Goal: Information Seeking & Learning: Learn about a topic

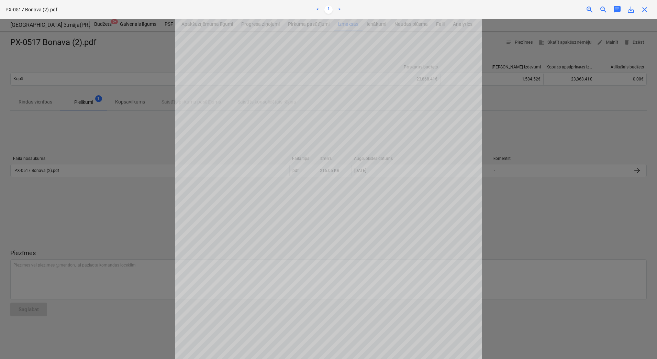
click at [139, 159] on div at bounding box center [328, 188] width 657 height 339
click at [645, 10] on span "close" at bounding box center [644, 9] width 8 height 8
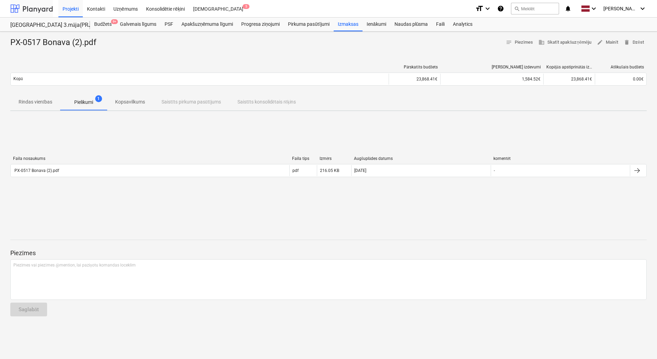
click at [35, 10] on div at bounding box center [31, 8] width 43 height 17
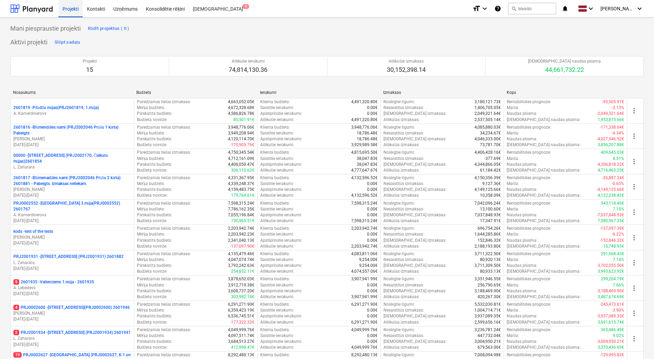
click at [69, 12] on div "Projekti" at bounding box center [70, 9] width 24 height 18
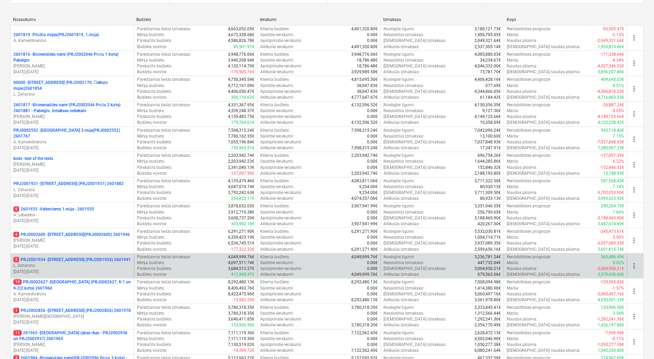
scroll to position [69, 0]
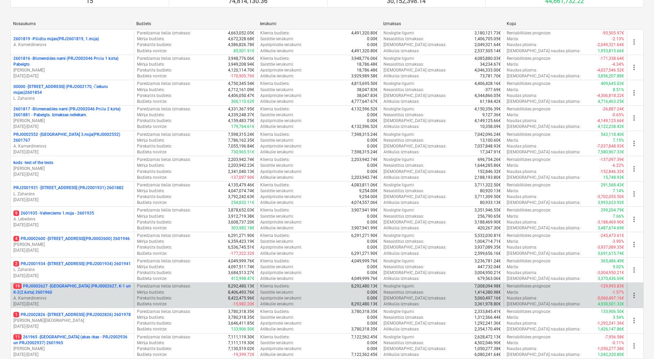
click at [79, 296] on p "A. Kamerdinerovs" at bounding box center [72, 298] width 118 height 6
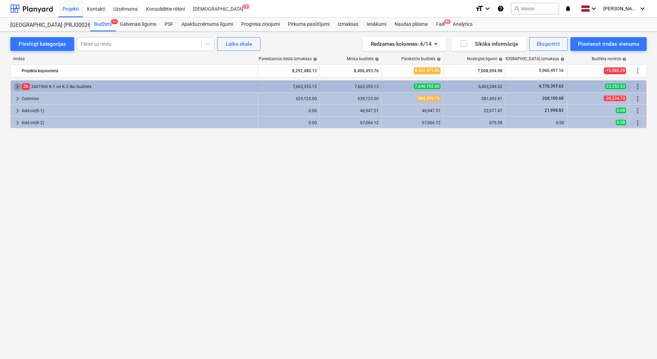
click at [16, 85] on span "keyboard_arrow_right" at bounding box center [17, 86] width 8 height 8
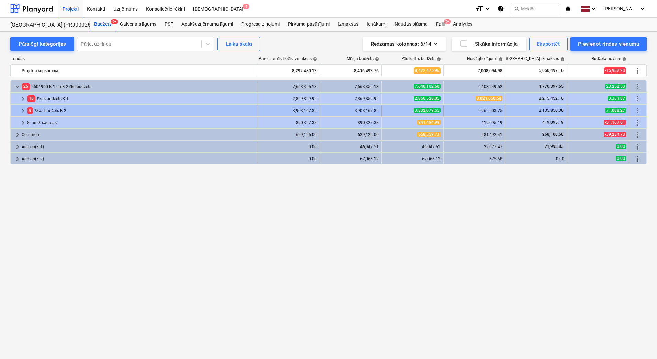
click at [23, 111] on span "keyboard_arrow_right" at bounding box center [23, 111] width 8 height 8
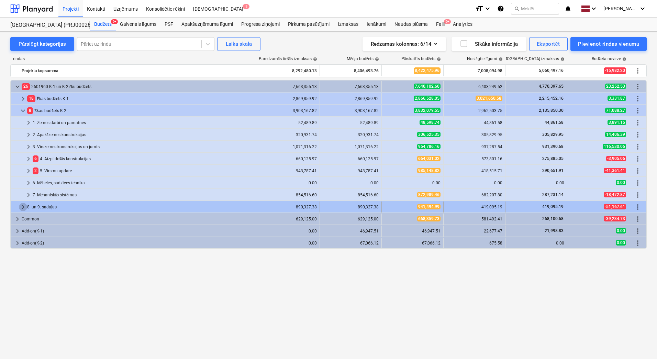
click at [24, 206] on span "keyboard_arrow_right" at bounding box center [23, 207] width 8 height 8
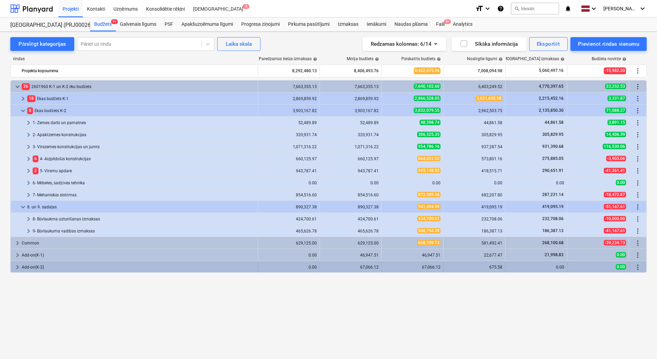
click at [18, 267] on span "keyboard_arrow_right" at bounding box center [17, 267] width 8 height 8
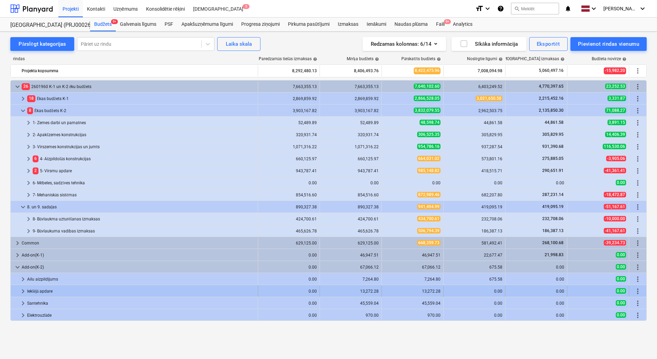
click at [24, 291] on span "keyboard_arrow_right" at bounding box center [23, 291] width 8 height 8
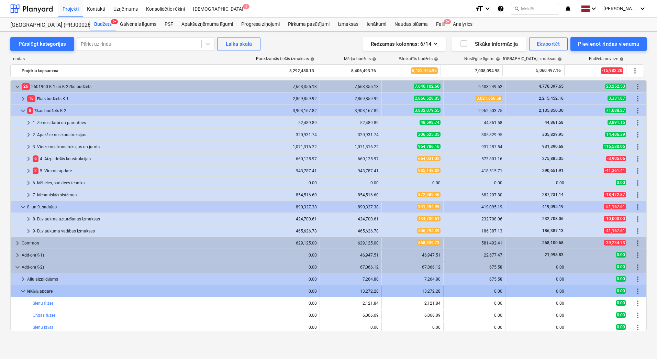
click at [23, 290] on span "keyboard_arrow_down" at bounding box center [23, 291] width 8 height 8
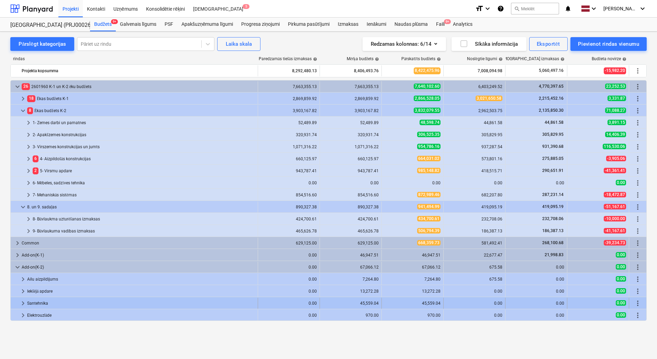
click at [23, 302] on span "keyboard_arrow_right" at bounding box center [23, 303] width 8 height 8
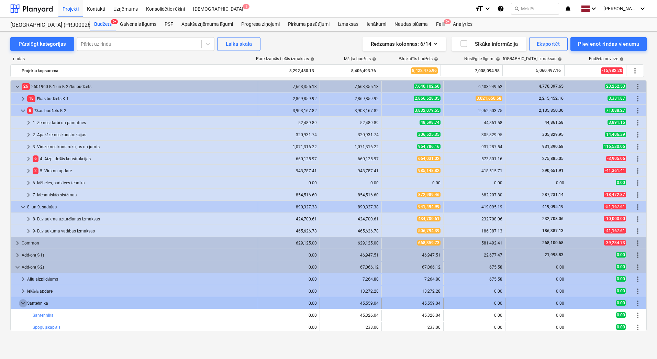
click at [23, 302] on span "keyboard_arrow_down" at bounding box center [23, 303] width 8 height 8
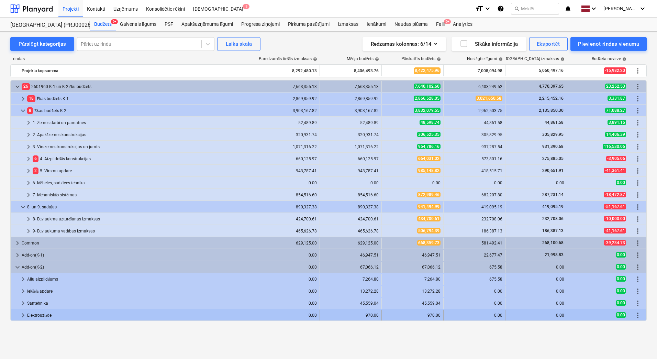
click at [23, 314] on span "keyboard_arrow_right" at bounding box center [23, 315] width 8 height 8
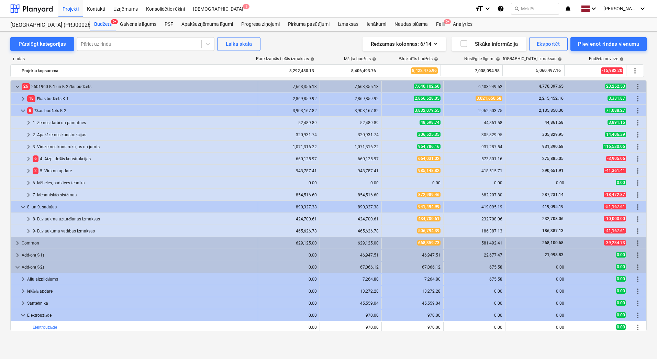
click at [23, 314] on span "keyboard_arrow_down" at bounding box center [23, 315] width 8 height 8
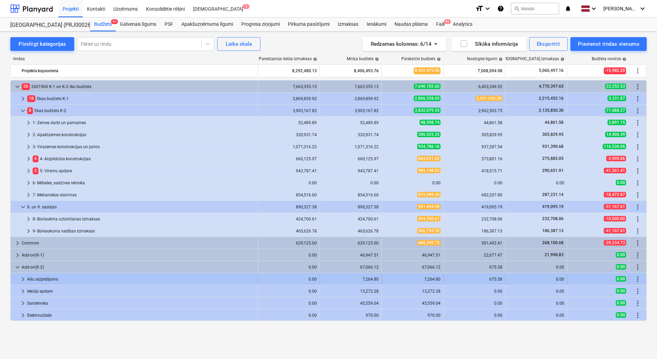
click at [24, 278] on span "keyboard_arrow_right" at bounding box center [23, 279] width 8 height 8
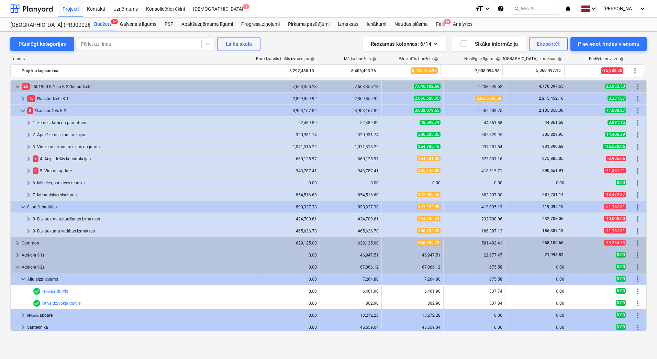
click at [24, 278] on span "keyboard_arrow_down" at bounding box center [23, 279] width 8 height 8
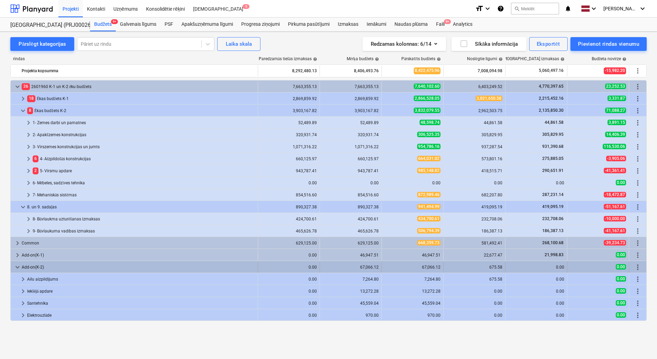
click at [17, 267] on span "keyboard_arrow_down" at bounding box center [17, 267] width 8 height 8
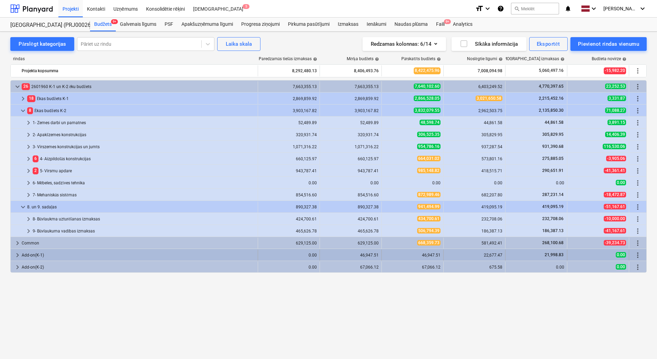
click at [18, 255] on span "keyboard_arrow_right" at bounding box center [17, 255] width 8 height 8
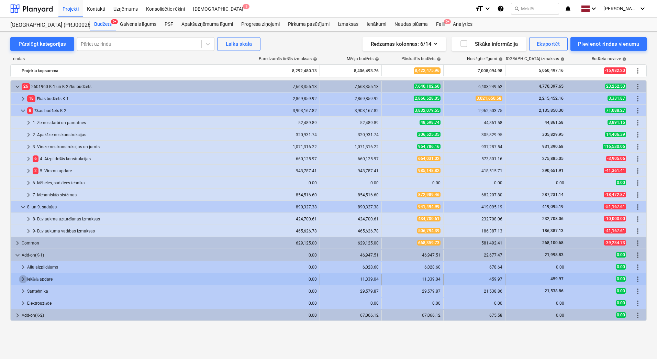
click at [24, 277] on span "keyboard_arrow_right" at bounding box center [23, 279] width 8 height 8
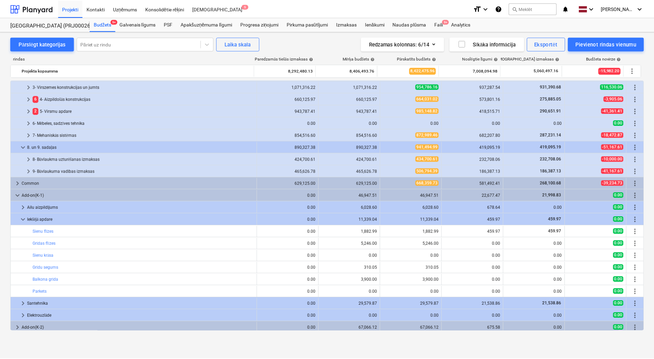
scroll to position [62, 0]
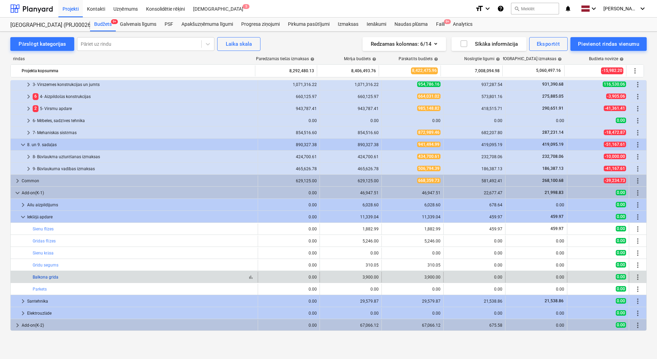
click at [45, 277] on link "Balkona grīda" at bounding box center [46, 277] width 26 height 5
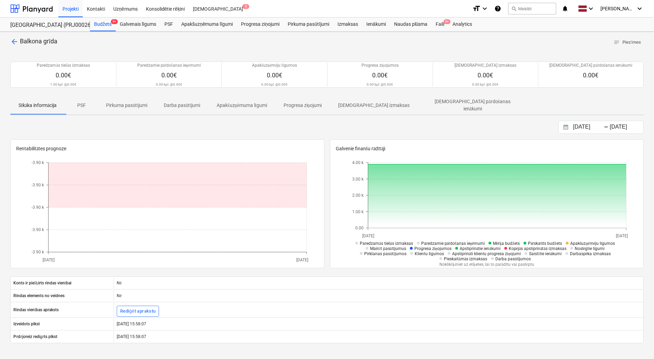
click at [15, 42] on span "arrow_back" at bounding box center [14, 41] width 8 height 8
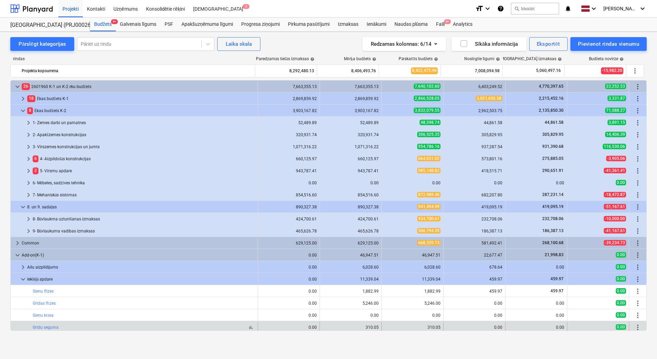
scroll to position [62, 0]
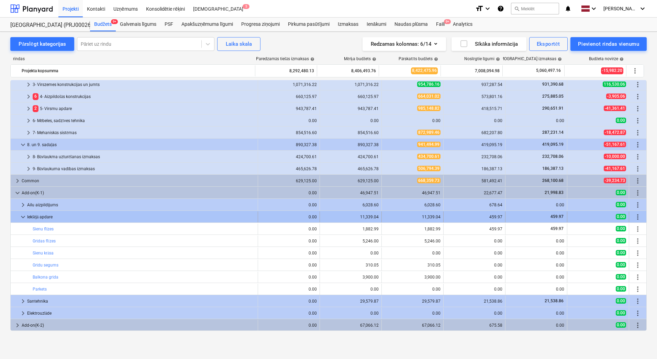
click at [24, 218] on span "keyboard_arrow_down" at bounding box center [23, 217] width 8 height 8
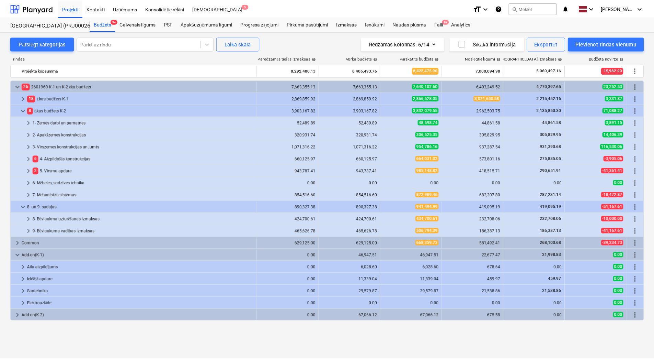
scroll to position [0, 0]
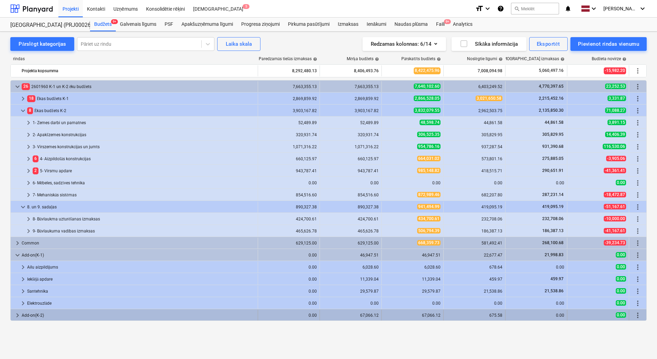
click at [16, 315] on span "keyboard_arrow_right" at bounding box center [17, 315] width 8 height 8
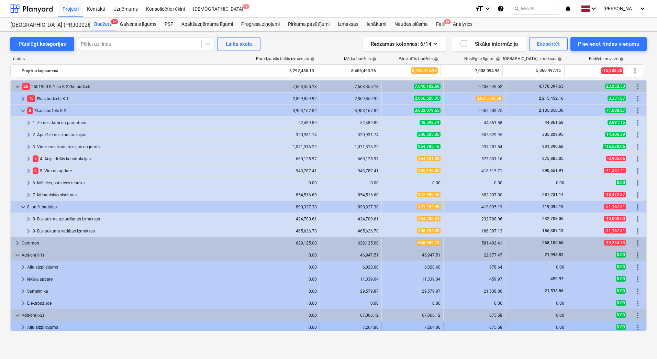
click at [23, 326] on span "keyboard_arrow_right" at bounding box center [23, 327] width 8 height 8
click at [24, 326] on span "keyboard_arrow_down" at bounding box center [23, 327] width 8 height 8
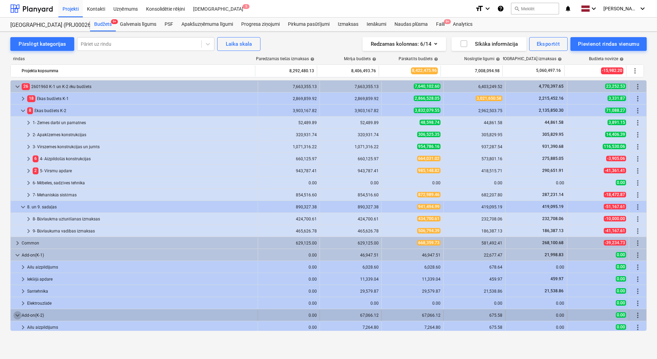
click at [18, 315] on span "keyboard_arrow_down" at bounding box center [17, 315] width 8 height 8
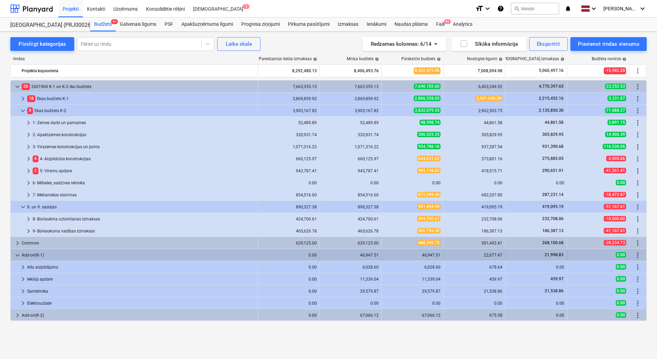
click at [18, 254] on span "keyboard_arrow_down" at bounding box center [17, 255] width 8 height 8
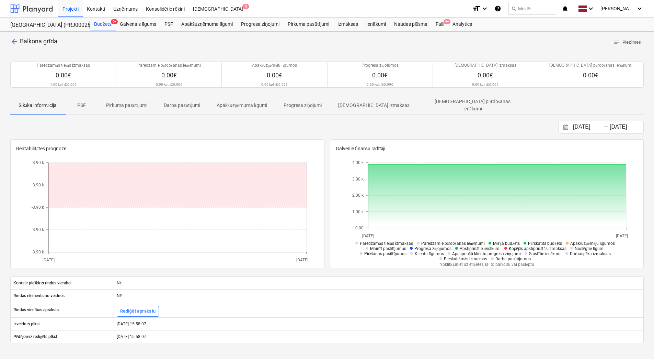
click at [34, 10] on div at bounding box center [31, 8] width 43 height 17
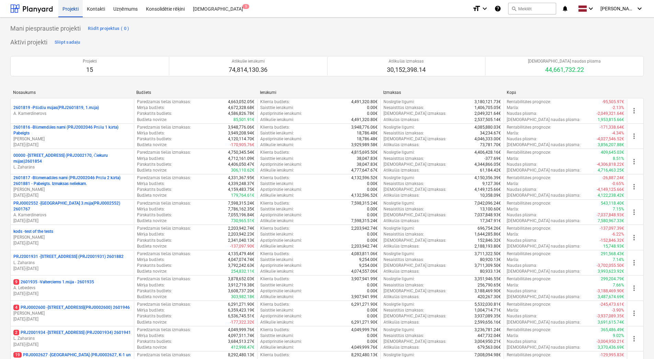
click at [67, 11] on div "Projekti" at bounding box center [70, 9] width 24 height 18
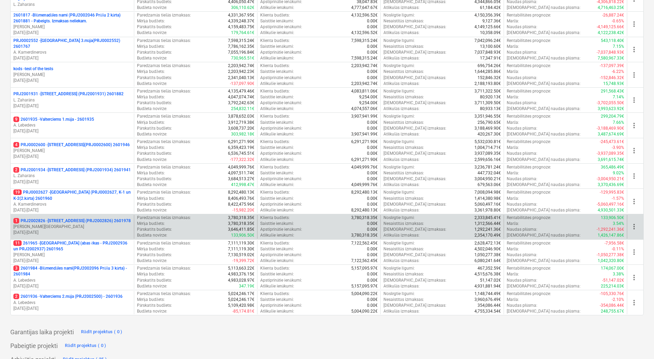
scroll to position [172, 0]
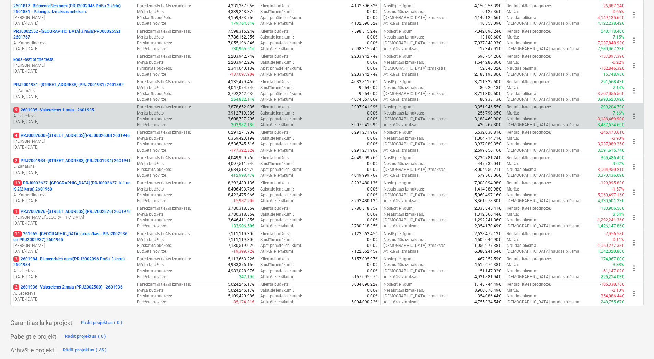
click at [94, 118] on p "A. Lebedevs" at bounding box center [72, 116] width 118 height 6
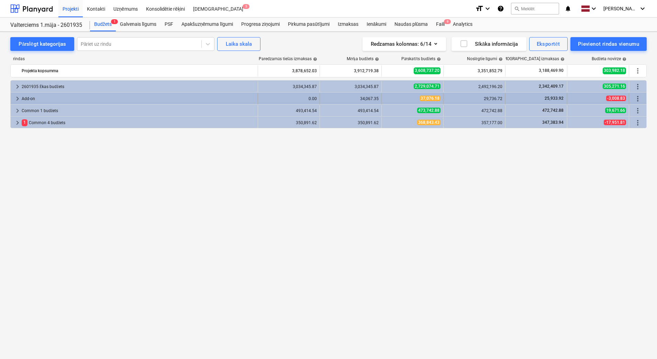
click at [18, 98] on span "keyboard_arrow_right" at bounding box center [17, 98] width 8 height 8
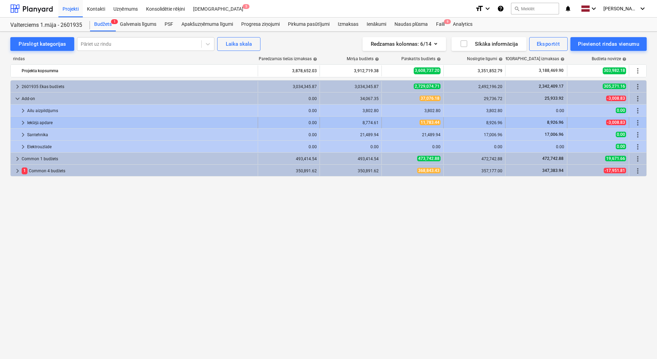
click at [23, 120] on span "keyboard_arrow_right" at bounding box center [23, 123] width 8 height 8
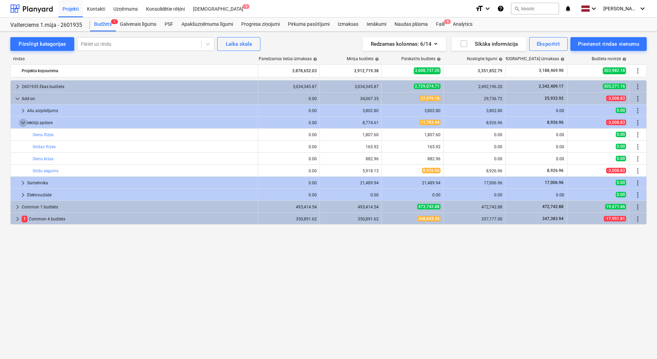
click at [23, 120] on span "keyboard_arrow_down" at bounding box center [23, 123] width 8 height 8
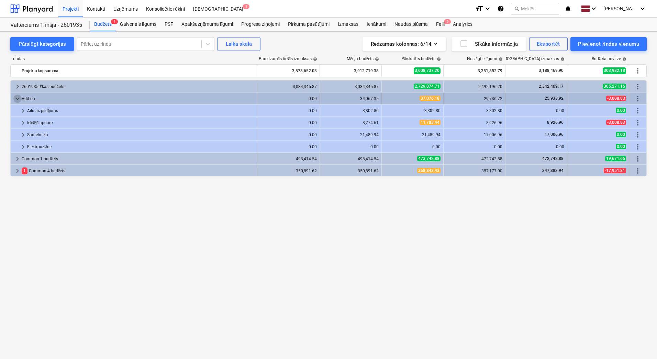
click at [16, 97] on span "keyboard_arrow_down" at bounding box center [17, 98] width 8 height 8
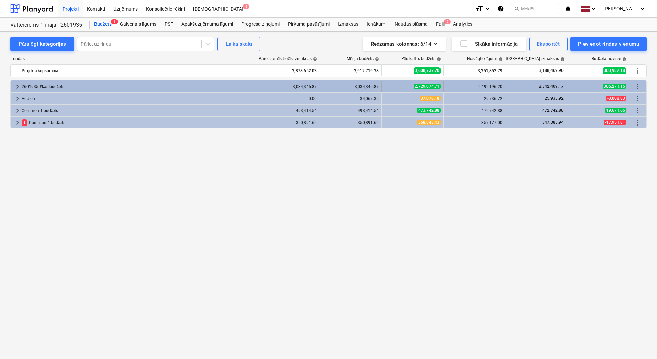
click at [16, 86] on span "keyboard_arrow_right" at bounding box center [17, 86] width 8 height 8
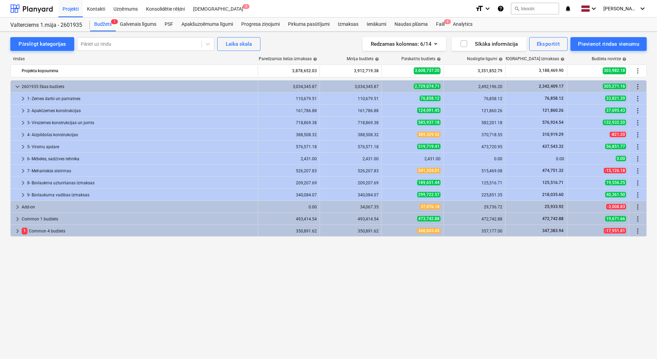
click at [16, 86] on span "keyboard_arrow_down" at bounding box center [17, 86] width 8 height 8
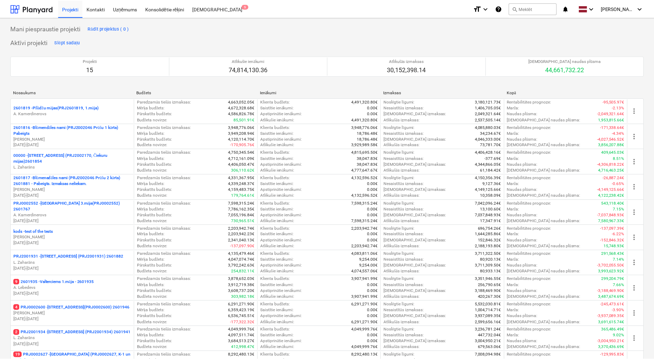
scroll to position [172, 0]
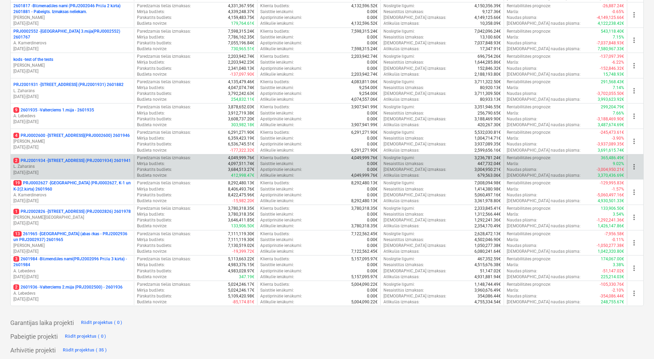
click at [68, 163] on p "2 PRJ2001934 - [STREET_ADDRESS] (PRJ2001934) 2601941" at bounding box center [71, 161] width 117 height 6
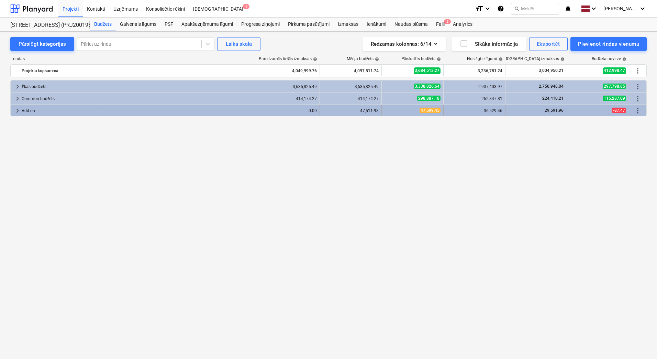
click at [19, 109] on span "keyboard_arrow_right" at bounding box center [17, 111] width 8 height 8
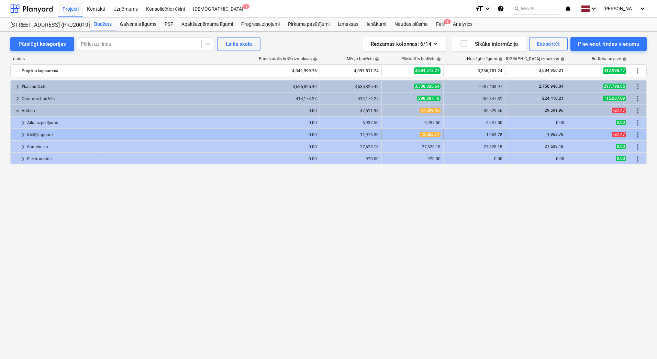
click at [23, 134] on span "keyboard_arrow_right" at bounding box center [23, 135] width 8 height 8
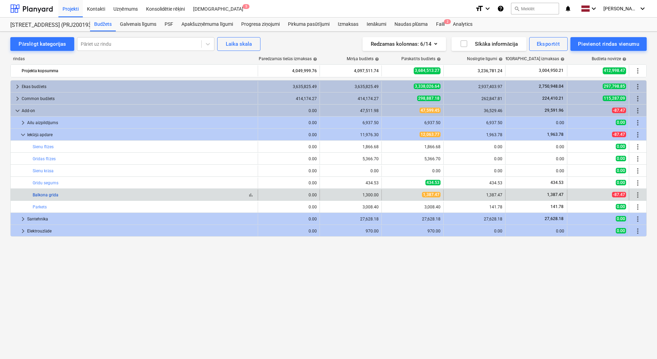
click at [43, 195] on link "Balkona grīda" at bounding box center [46, 194] width 26 height 5
click at [46, 193] on link "Balkona grīda" at bounding box center [46, 194] width 26 height 5
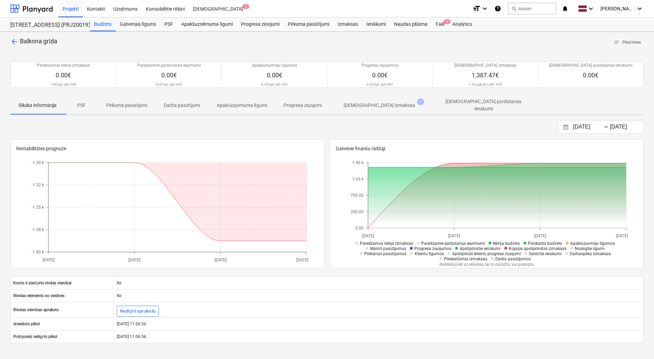
click at [374, 105] on p "[DEMOGRAPHIC_DATA] izmaksas" at bounding box center [379, 105] width 71 height 7
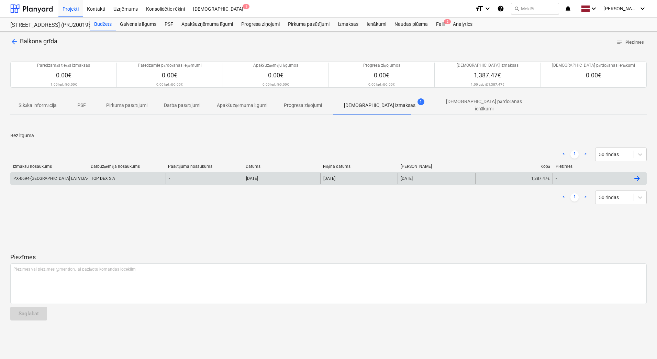
click at [66, 178] on div "PX-0694-[GEOGRAPHIC_DATA] LATVIJA-SIA.pdf" at bounding box center [57, 178] width 88 height 5
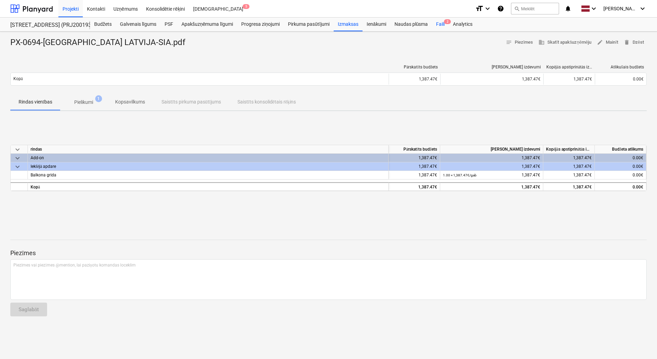
click at [441, 25] on div "Faili 2" at bounding box center [440, 25] width 17 height 14
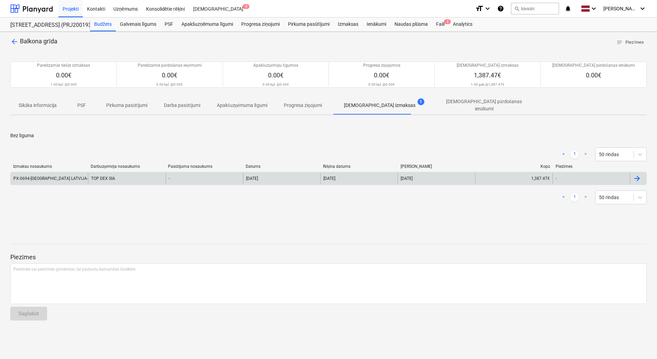
click at [51, 178] on div "PX-0694-[GEOGRAPHIC_DATA] LATVIJA-SIA.pdf" at bounding box center [57, 178] width 88 height 5
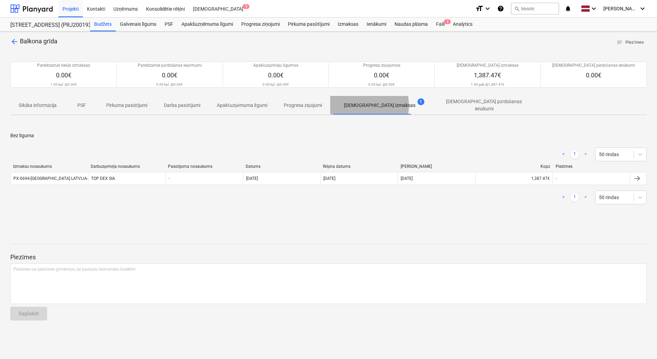
click at [357, 105] on p "[DEMOGRAPHIC_DATA] izmaksas" at bounding box center [379, 105] width 71 height 7
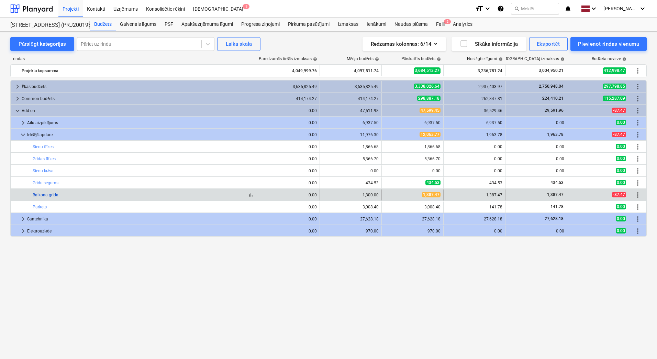
click at [43, 194] on link "Balkona grīda" at bounding box center [46, 194] width 26 height 5
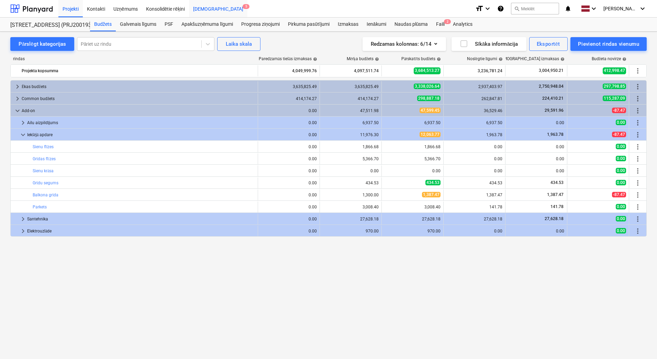
click at [200, 10] on div "[DEMOGRAPHIC_DATA] 5" at bounding box center [218, 9] width 58 height 18
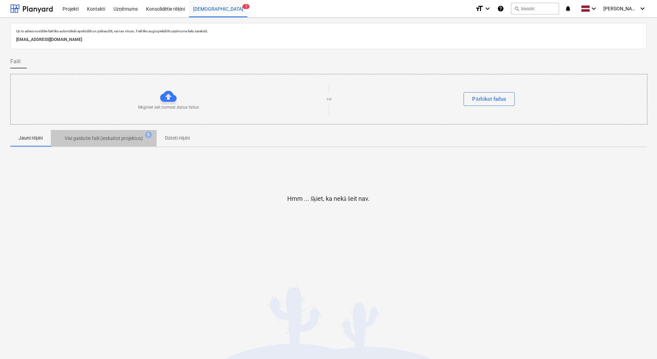
click at [104, 137] on p "Visi gaidošie faili (ieskaitot projektus)" at bounding box center [104, 138] width 78 height 7
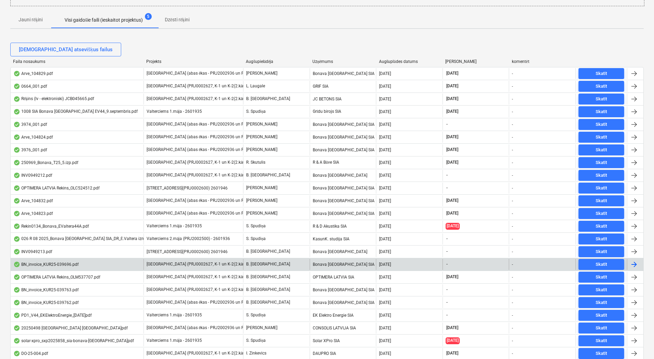
scroll to position [113, 0]
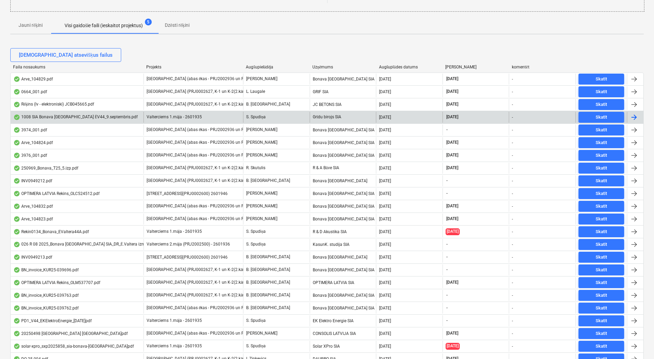
click at [45, 115] on div "1008 SIA Bonava [GEOGRAPHIC_DATA] ĒV44_9.septembris.pdf" at bounding box center [75, 116] width 124 height 5
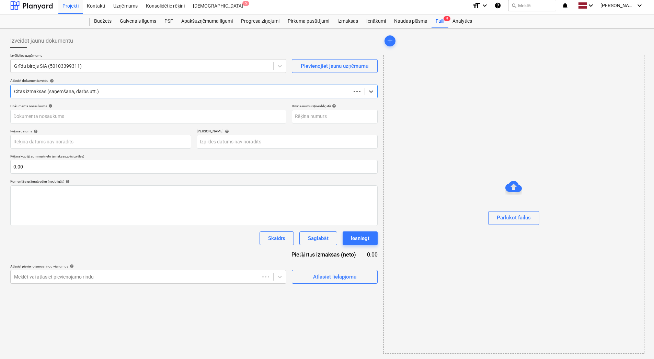
scroll to position [3, 0]
type input "1008 SIA Bonava [GEOGRAPHIC_DATA] ĒV44_9.septembris.pdf"
type input "[DATE]"
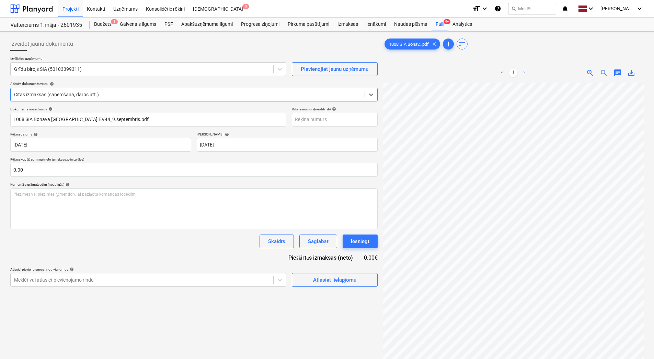
scroll to position [65, 0]
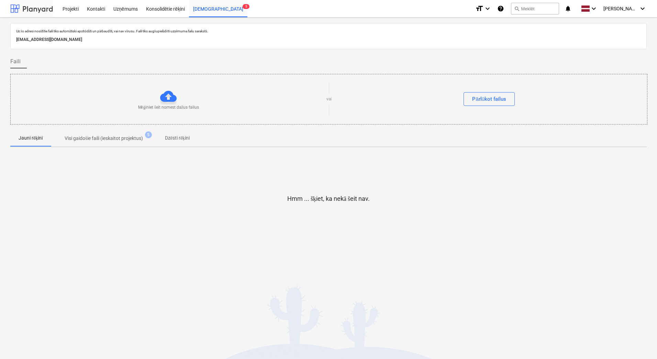
click at [37, 7] on div at bounding box center [31, 8] width 43 height 17
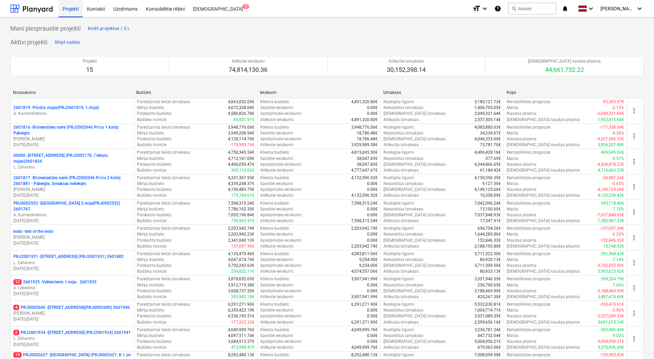
click at [70, 9] on div "Projekti" at bounding box center [70, 9] width 24 height 18
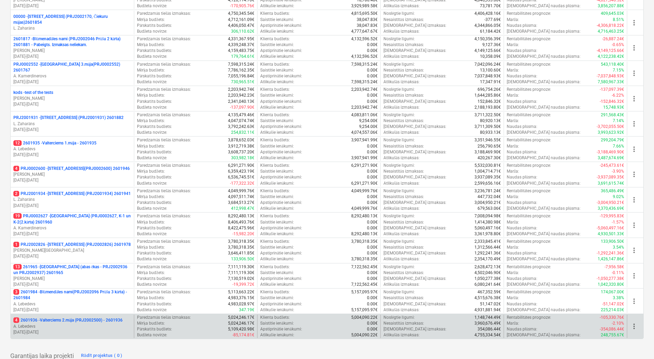
scroll to position [173, 0]
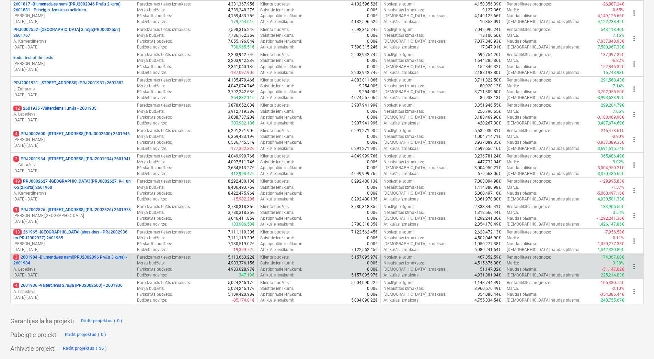
click at [57, 264] on p "3 2601984 - Blūmendāles nami(PRJ2002096 Prūšu 3 kārta) - 2601984" at bounding box center [72, 260] width 118 height 12
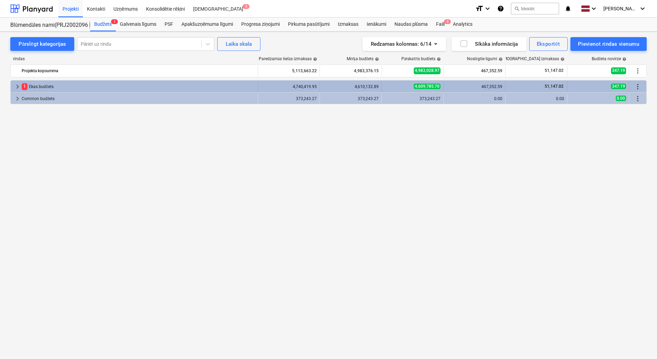
click at [19, 87] on span "keyboard_arrow_right" at bounding box center [17, 86] width 8 height 8
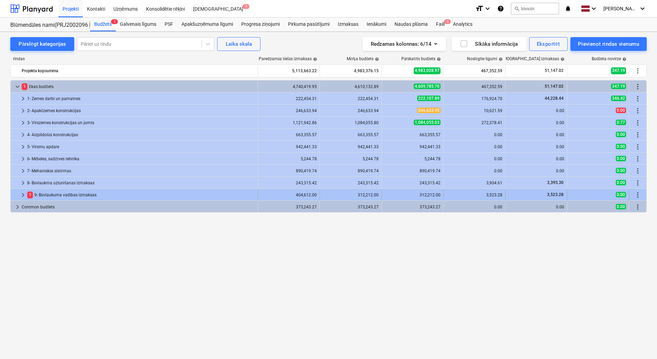
click at [22, 193] on span "keyboard_arrow_right" at bounding box center [23, 195] width 8 height 8
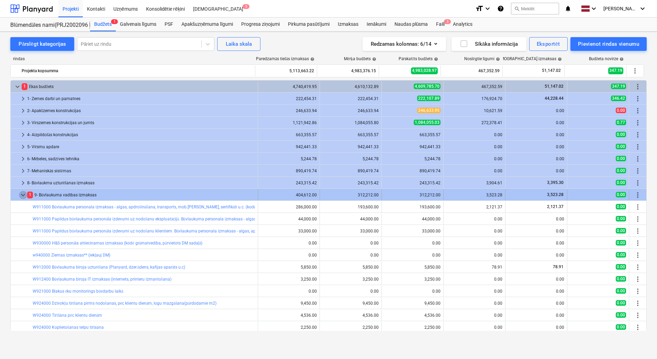
click at [23, 195] on span "keyboard_arrow_down" at bounding box center [23, 195] width 8 height 8
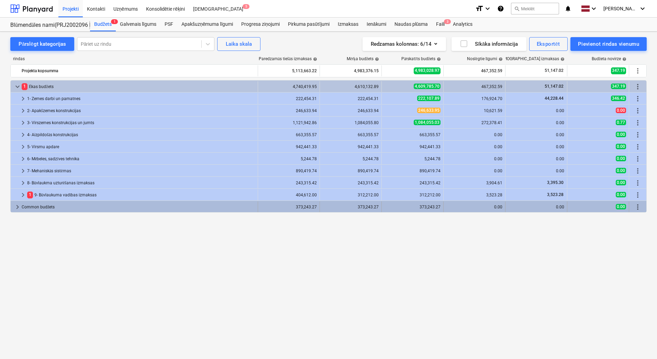
click at [14, 206] on span "keyboard_arrow_right" at bounding box center [17, 207] width 8 height 8
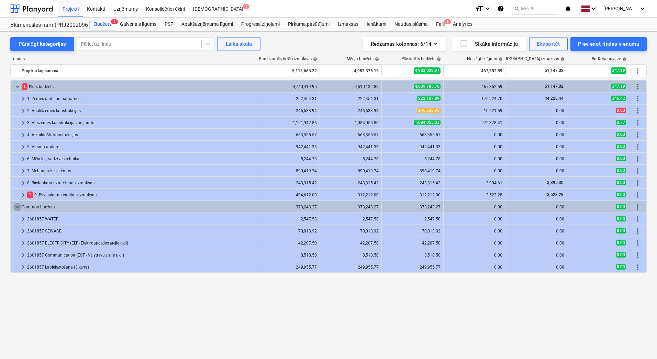
click at [14, 206] on span "keyboard_arrow_down" at bounding box center [17, 207] width 8 height 8
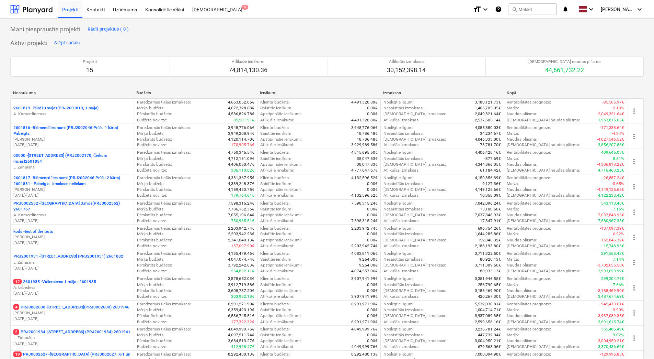
scroll to position [173, 0]
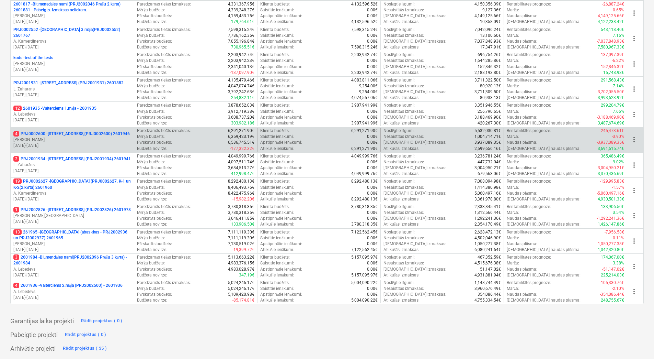
click at [55, 137] on p "4 PRJ0002600 - [STREET_ADDRESS](PRJ0002600) 2601946" at bounding box center [71, 134] width 116 height 6
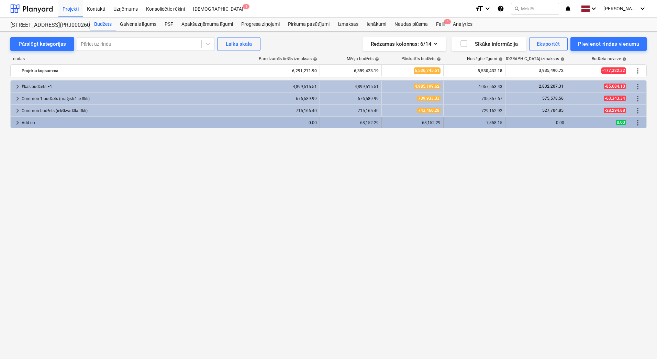
click at [17, 123] on span "keyboard_arrow_right" at bounding box center [17, 123] width 8 height 8
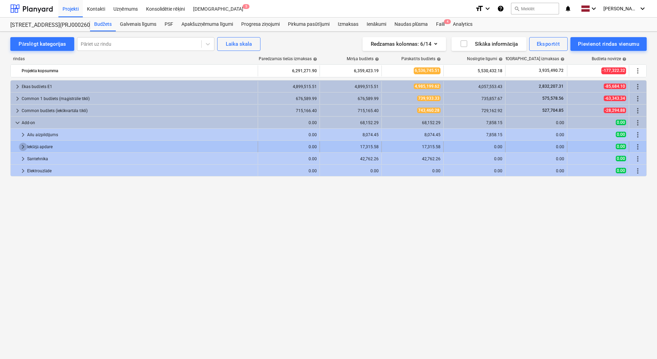
click at [25, 146] on span "keyboard_arrow_right" at bounding box center [23, 147] width 8 height 8
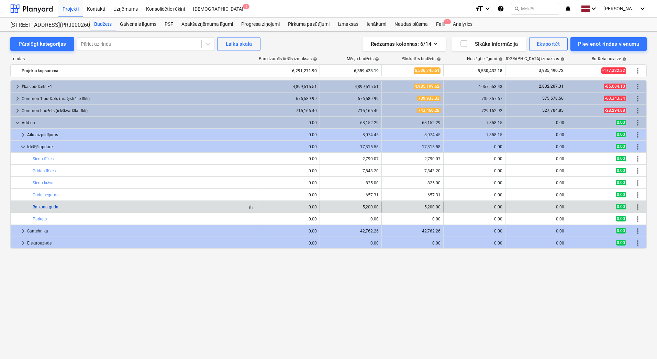
click at [44, 207] on link "Balkona grīda" at bounding box center [46, 206] width 26 height 5
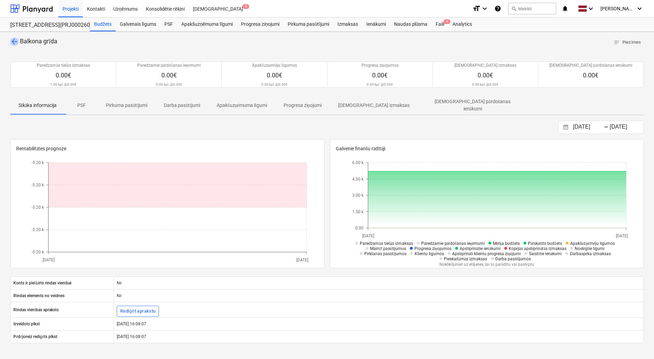
click at [12, 42] on span "arrow_back" at bounding box center [14, 41] width 8 height 8
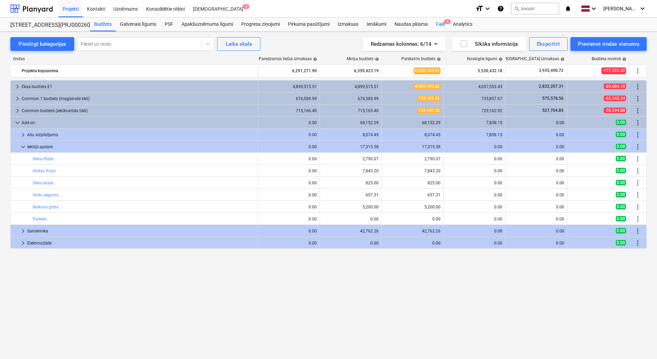
click at [441, 23] on div "Faili 4" at bounding box center [440, 25] width 17 height 14
click at [98, 9] on div "Kontakti" at bounding box center [96, 9] width 26 height 18
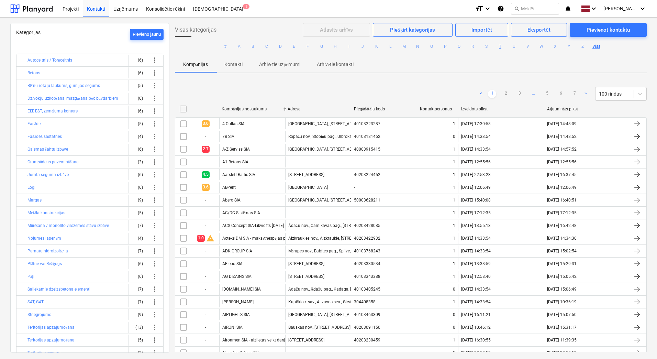
click at [497, 46] on button "T" at bounding box center [500, 46] width 8 height 8
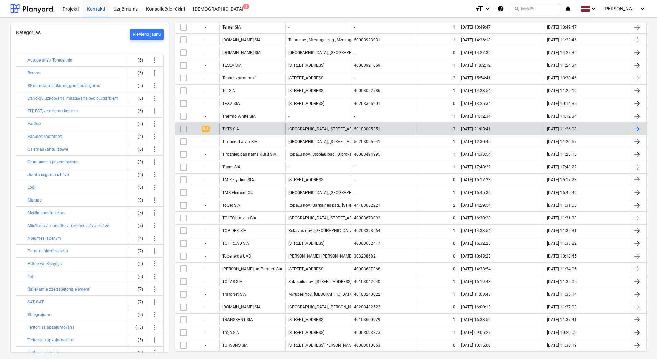
scroll to position [129, 0]
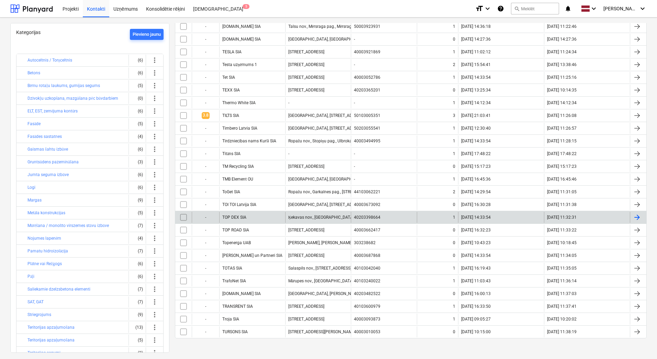
click at [266, 218] on div "TOP DEX SIA" at bounding box center [252, 217] width 66 height 11
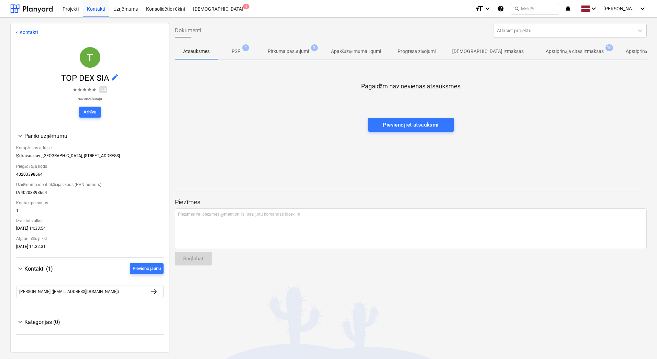
click at [557, 52] on p "Apstiprināja citas izmaksas" at bounding box center [575, 51] width 58 height 7
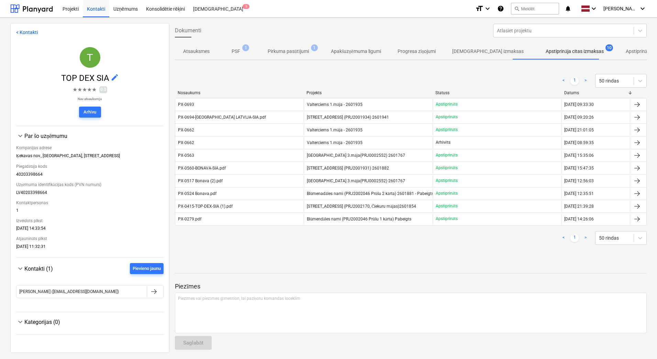
click at [581, 237] on link ">" at bounding box center [585, 238] width 8 height 8
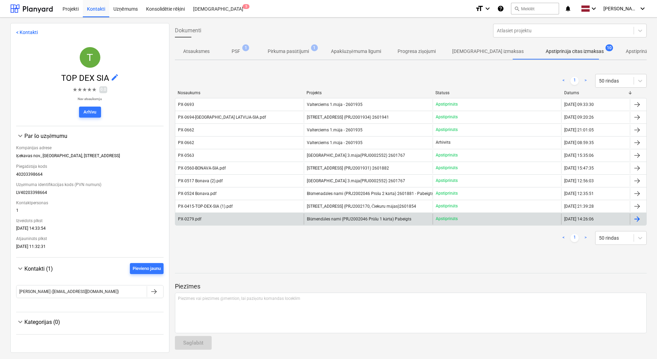
click at [242, 218] on div "PX-0279.pdf" at bounding box center [239, 218] width 128 height 11
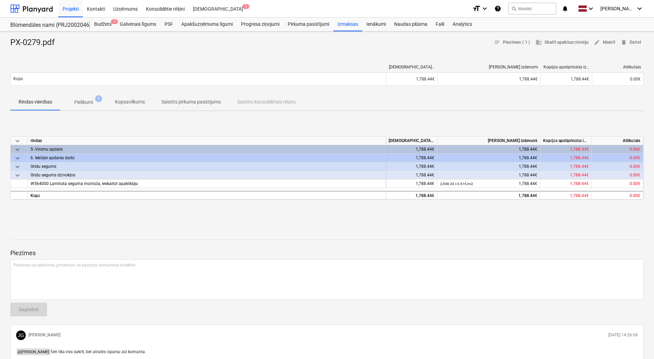
click at [90, 103] on p "Pielikumi" at bounding box center [83, 102] width 19 height 7
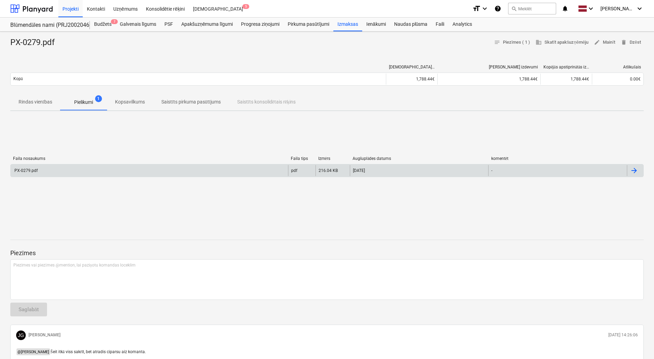
click at [35, 172] on div "PX-0279.pdf" at bounding box center [25, 170] width 24 height 5
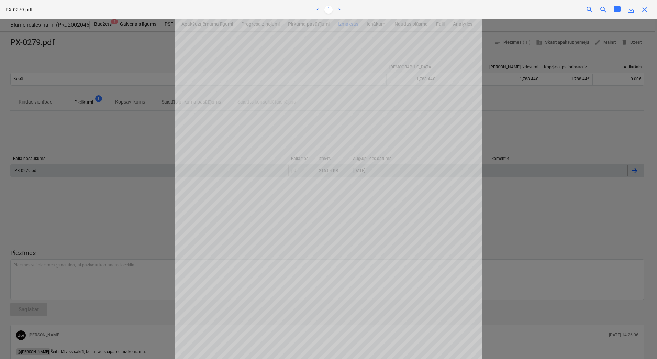
click at [80, 206] on div at bounding box center [328, 188] width 657 height 339
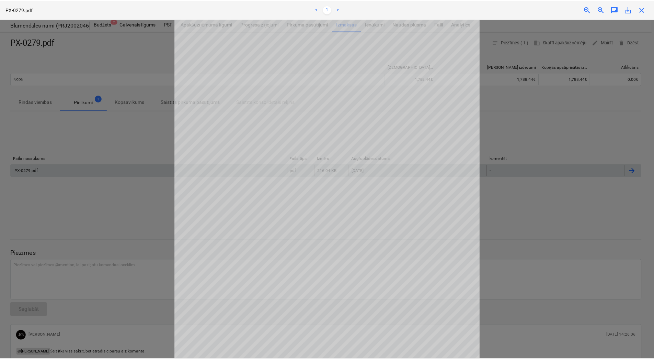
scroll to position [0, 0]
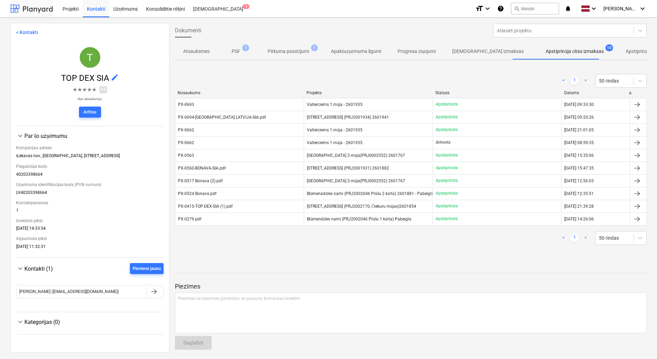
click at [43, 10] on div at bounding box center [31, 8] width 43 height 17
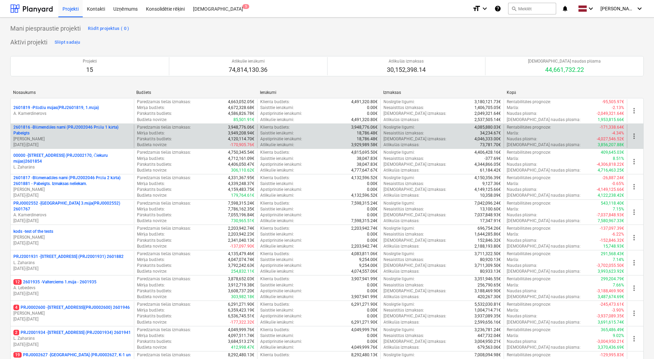
click at [63, 133] on p "2601816 - Blūmendāles nami (PRJ2002046 Prūšu 1 kārta) Pabeigts" at bounding box center [72, 130] width 118 height 12
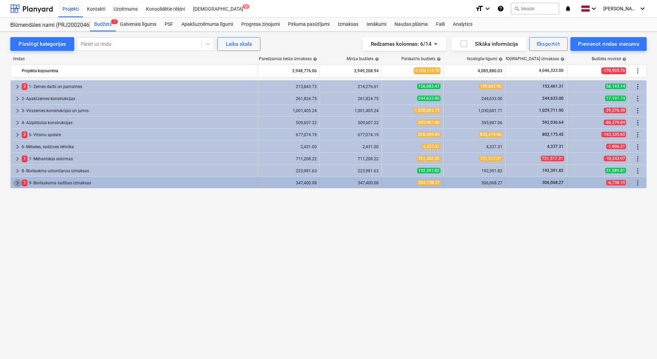
click at [15, 183] on span "keyboard_arrow_right" at bounding box center [17, 183] width 8 height 8
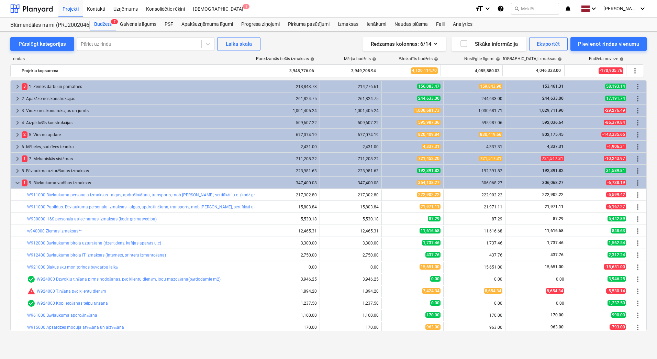
click at [15, 183] on span "keyboard_arrow_down" at bounding box center [17, 183] width 8 height 8
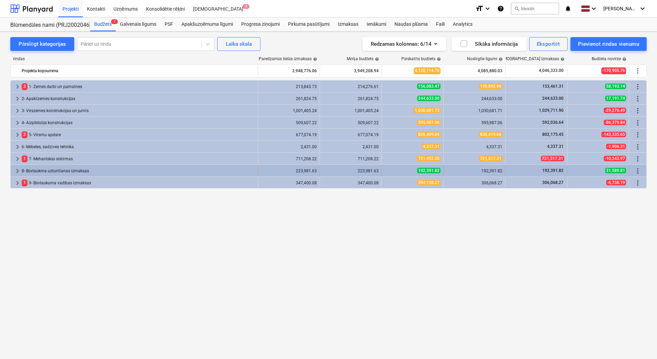
click at [19, 172] on span "keyboard_arrow_right" at bounding box center [17, 171] width 8 height 8
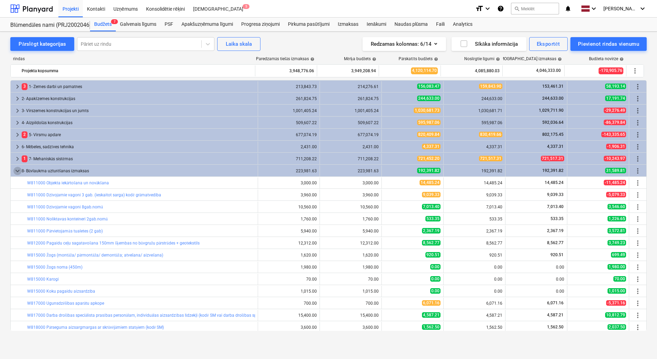
click at [19, 172] on span "keyboard_arrow_down" at bounding box center [17, 171] width 8 height 8
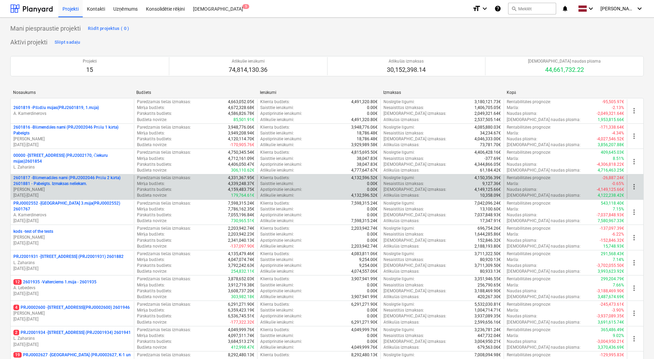
click at [72, 193] on p "[DATE] - [DATE]" at bounding box center [72, 195] width 118 height 6
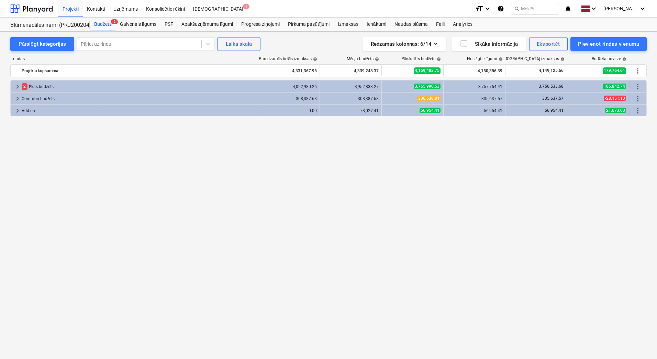
click at [17, 110] on span "keyboard_arrow_right" at bounding box center [17, 111] width 8 height 8
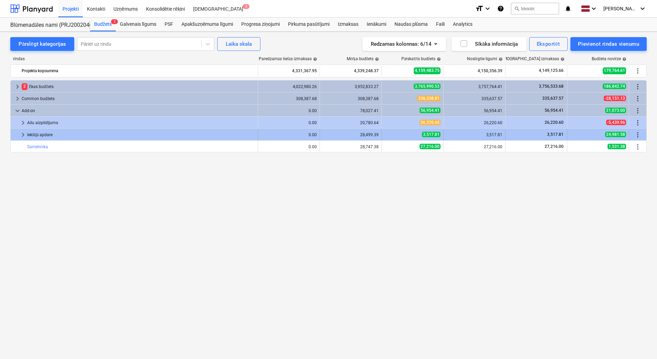
click at [23, 136] on span "keyboard_arrow_right" at bounding box center [23, 135] width 8 height 8
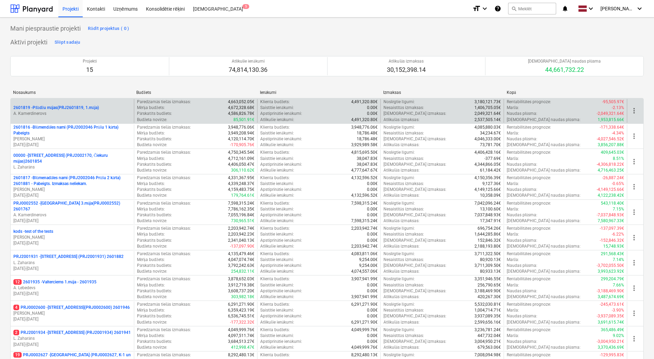
click at [51, 108] on p "2601819 - Pīlādžu mājas(PRJ2601819, 1.māja)" at bounding box center [56, 108] width 86 height 6
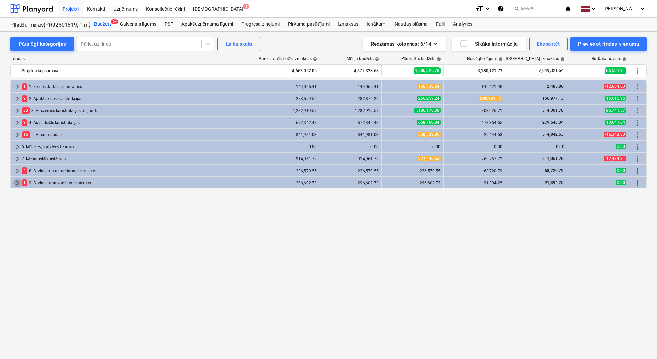
click at [16, 183] on span "keyboard_arrow_right" at bounding box center [17, 183] width 8 height 8
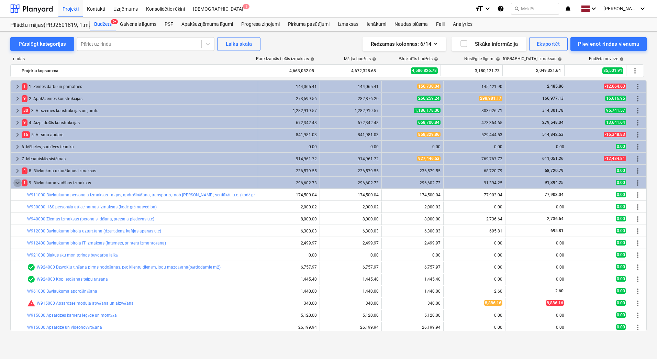
click at [16, 183] on span "keyboard_arrow_down" at bounding box center [17, 183] width 8 height 8
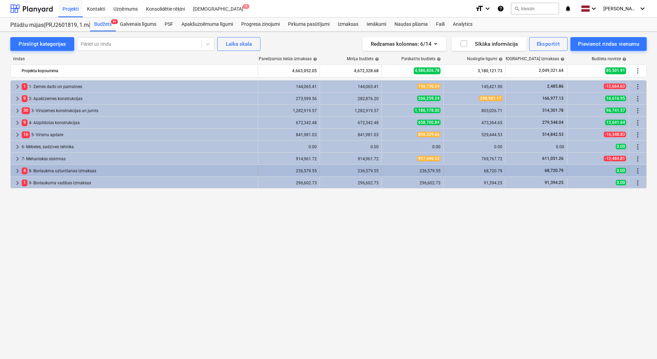
click at [19, 169] on span "keyboard_arrow_right" at bounding box center [17, 171] width 8 height 8
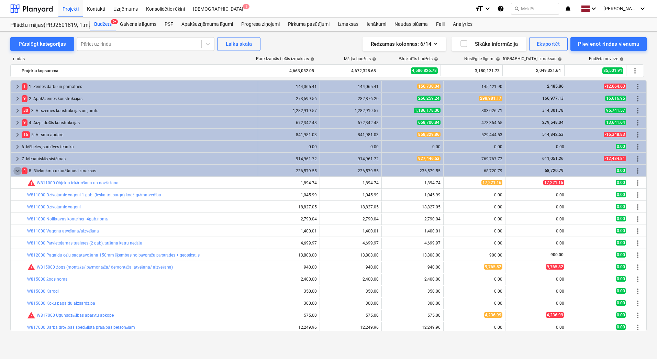
click at [19, 169] on span "keyboard_arrow_down" at bounding box center [17, 171] width 8 height 8
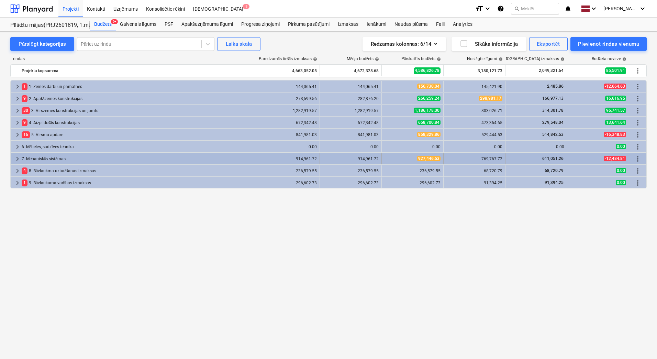
click at [18, 159] on span "keyboard_arrow_right" at bounding box center [17, 159] width 8 height 8
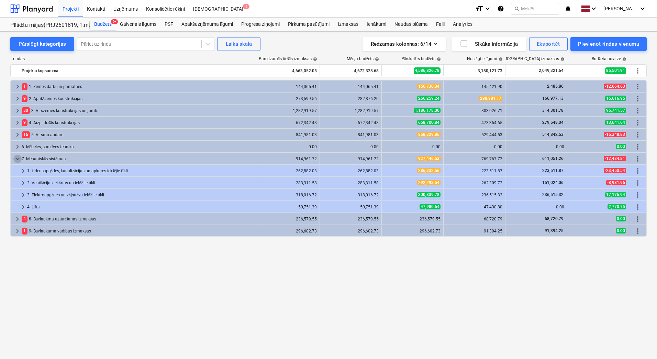
click at [18, 159] on span "keyboard_arrow_down" at bounding box center [17, 159] width 8 height 8
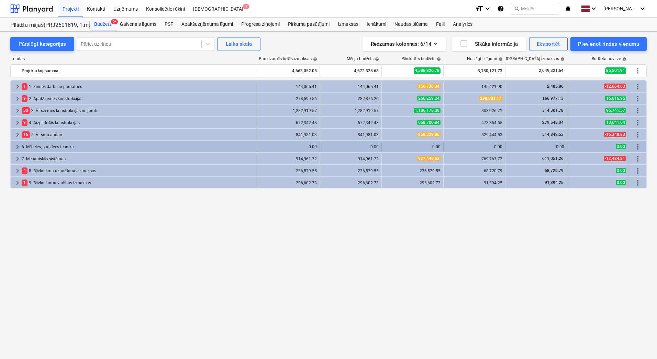
click at [16, 145] on span "keyboard_arrow_right" at bounding box center [17, 147] width 8 height 8
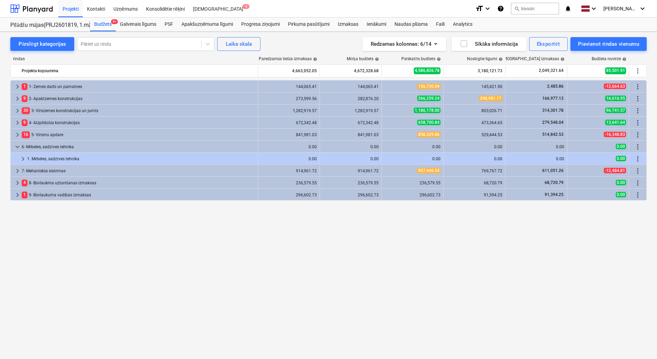
click at [16, 145] on span "keyboard_arrow_down" at bounding box center [17, 147] width 8 height 8
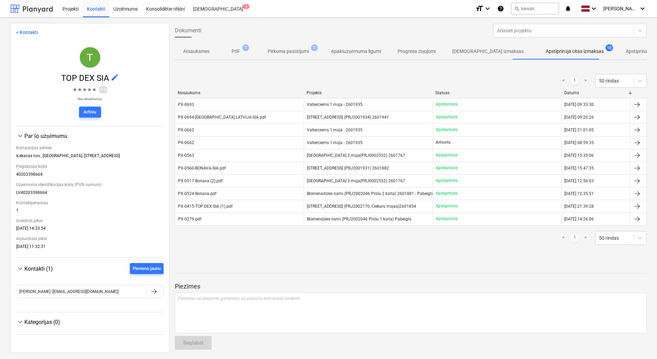
click at [38, 12] on div at bounding box center [31, 8] width 43 height 17
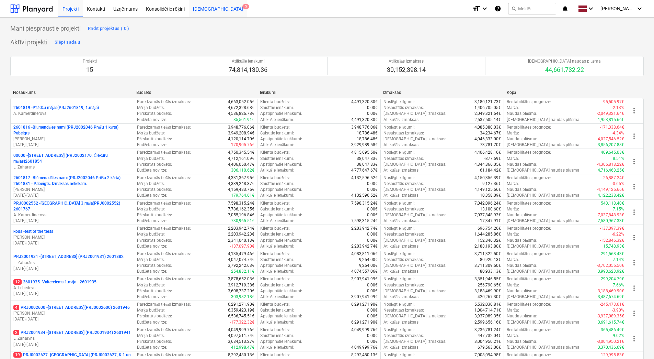
click at [200, 10] on div "[DEMOGRAPHIC_DATA] 5" at bounding box center [218, 9] width 58 height 18
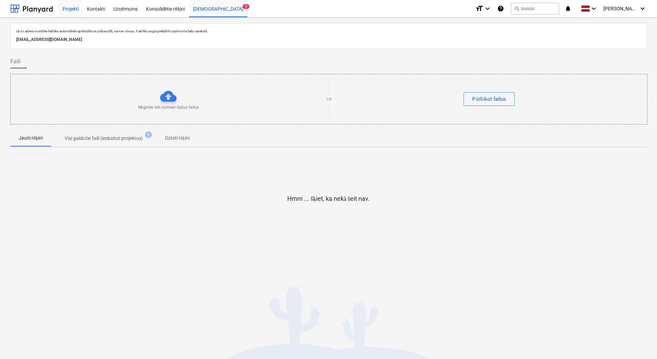
click at [70, 10] on div "Projekti" at bounding box center [70, 9] width 24 height 18
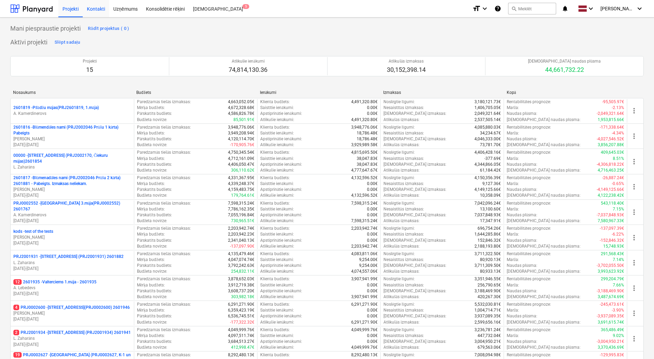
click at [95, 8] on div "Kontakti" at bounding box center [96, 9] width 26 height 18
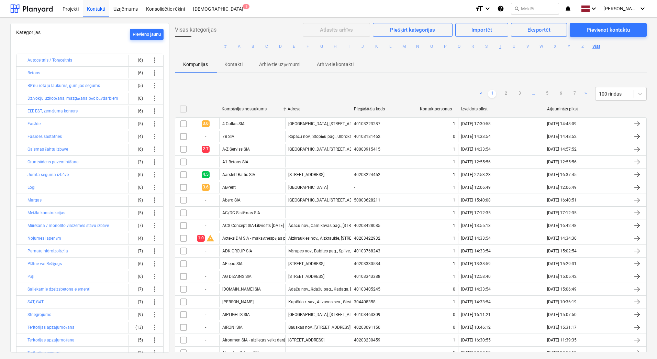
click at [499, 46] on button "T" at bounding box center [500, 46] width 8 height 8
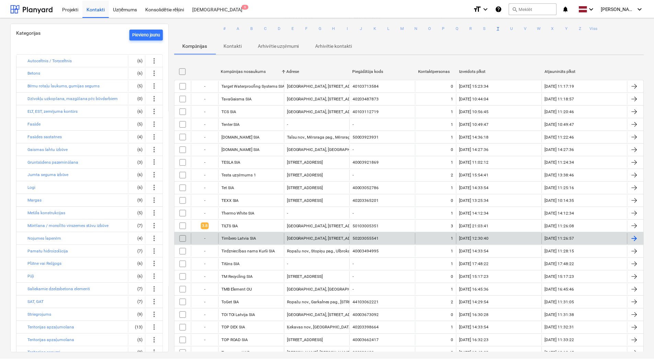
scroll to position [34, 0]
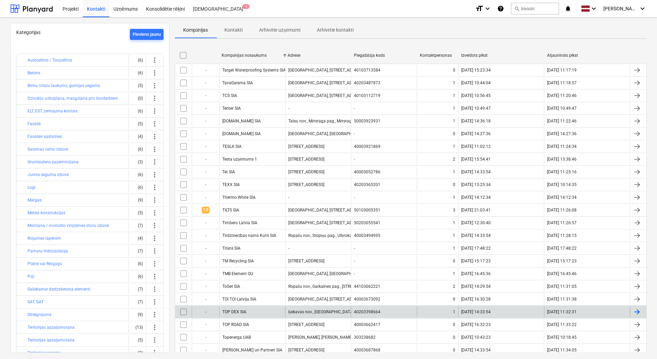
click at [232, 314] on div "TOP DEX SIA" at bounding box center [252, 311] width 66 height 11
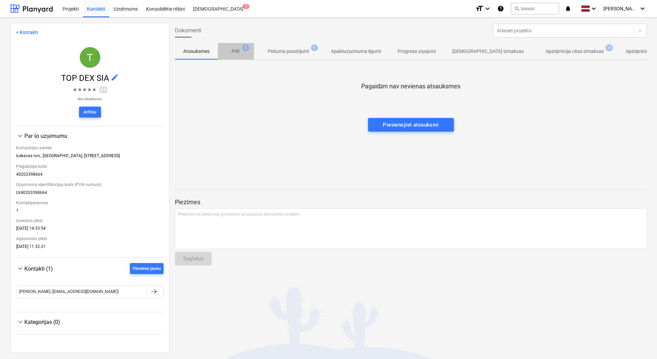
click at [236, 52] on p "PSF" at bounding box center [236, 51] width 9 height 7
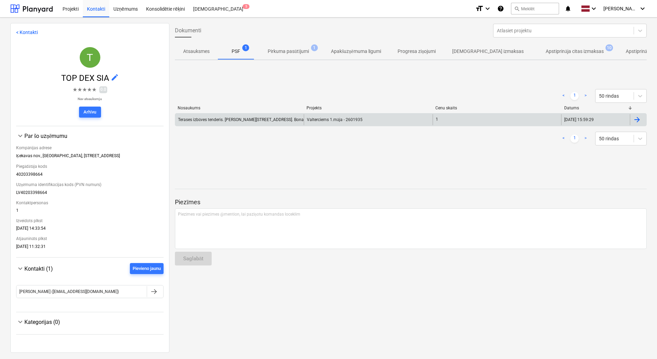
click at [222, 121] on div "Terases izbūves tenderis. [PERSON_NAME][STREET_ADDRESS]. Bonava Latvija SIA" at bounding box center [253, 119] width 151 height 5
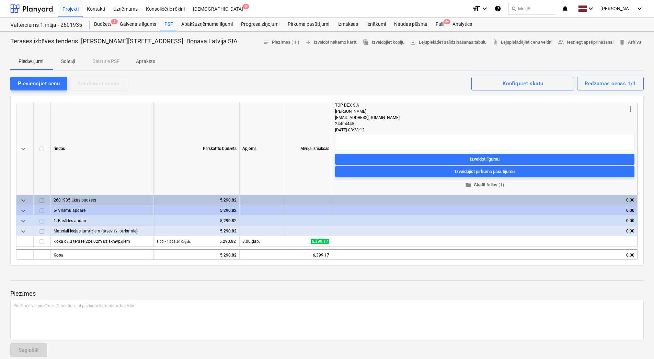
click at [495, 184] on span "folder Skatīt failus (1)" at bounding box center [485, 185] width 294 height 8
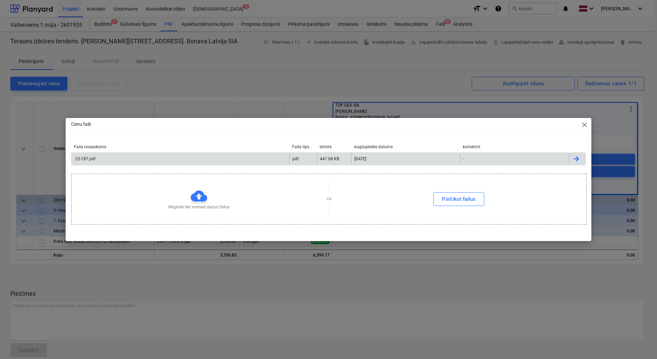
click at [212, 159] on div "25-187.pdf" at bounding box center [180, 158] width 218 height 11
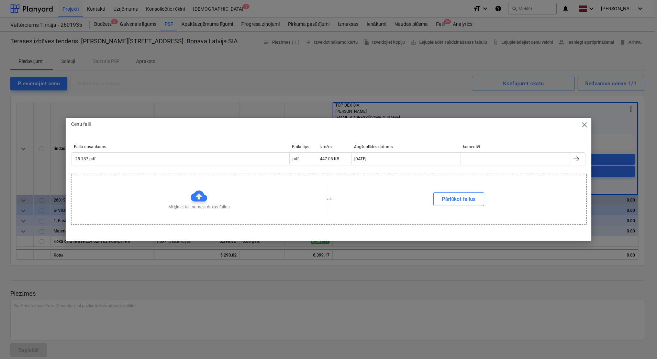
click at [584, 127] on span "close" at bounding box center [584, 125] width 8 height 8
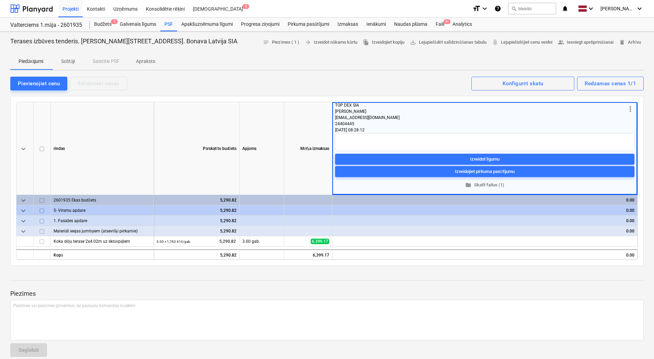
click at [24, 221] on span "keyboard_arrow_down" at bounding box center [23, 221] width 8 height 8
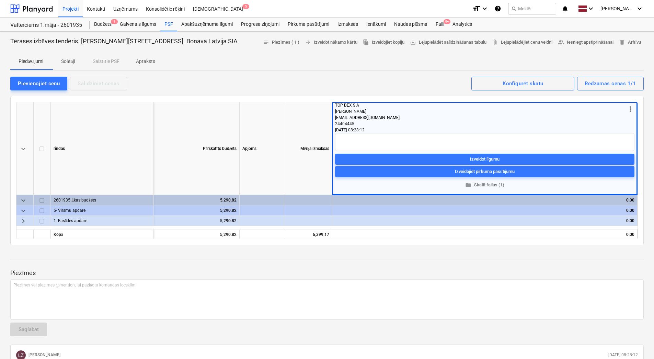
click at [24, 221] on span "keyboard_arrow_right" at bounding box center [23, 221] width 8 height 8
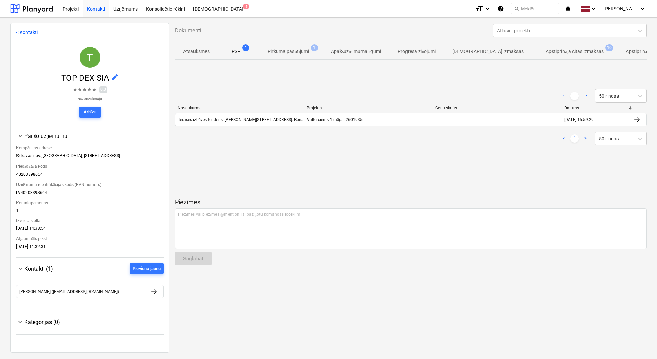
click at [290, 53] on p "Pirkuma pasūtījumi" at bounding box center [288, 51] width 41 height 7
click at [546, 54] on p "Apstiprināja citas izmaksas" at bounding box center [575, 51] width 58 height 7
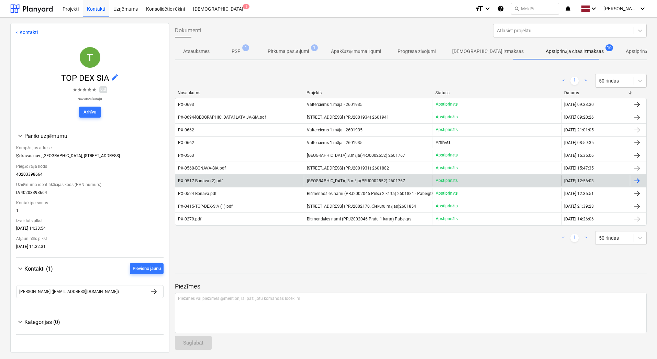
click at [336, 182] on span "[GEOGRAPHIC_DATA] 3.māja(PRJ0002552) 2601767" at bounding box center [356, 180] width 98 height 5
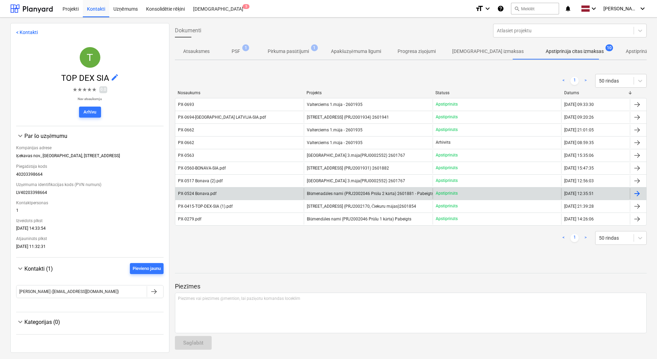
click at [333, 194] on span "Blūmenadāles nami (PRJ2002046 Prūšu 2 kārta) 2601881 - Pabeigts. Izmaksas nelie…" at bounding box center [389, 193] width 165 height 5
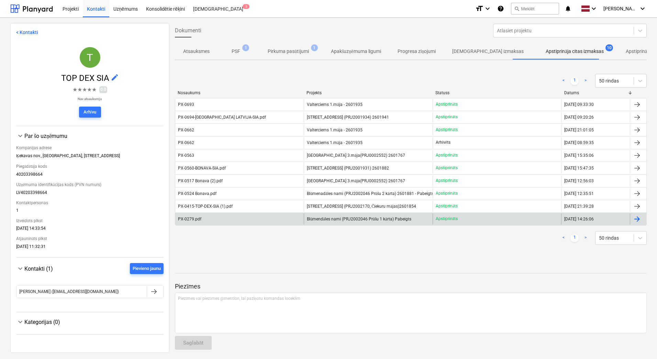
click at [333, 222] on div "Blūmendāles nami (PRJ2002046 Prūšu 1 kārta) Pabeigts" at bounding box center [368, 218] width 128 height 11
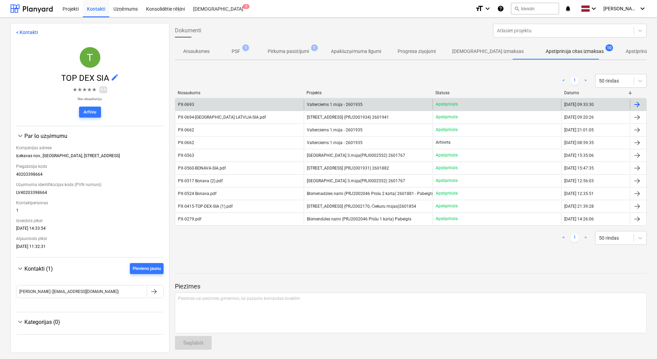
click at [333, 102] on span "Valterciems 1.māja - 2601935" at bounding box center [334, 104] width 55 height 5
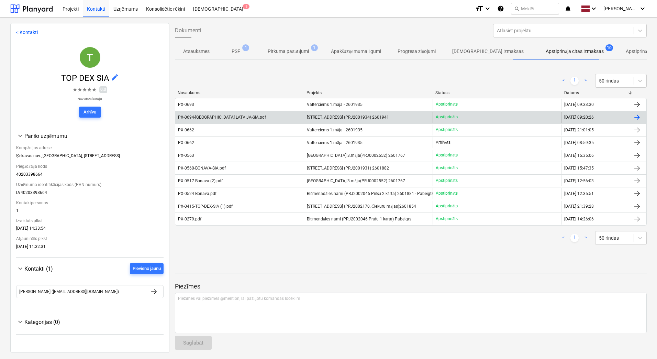
click at [313, 115] on span "[STREET_ADDRESS] (PRJ2001934) 2601941" at bounding box center [348, 117] width 82 height 5
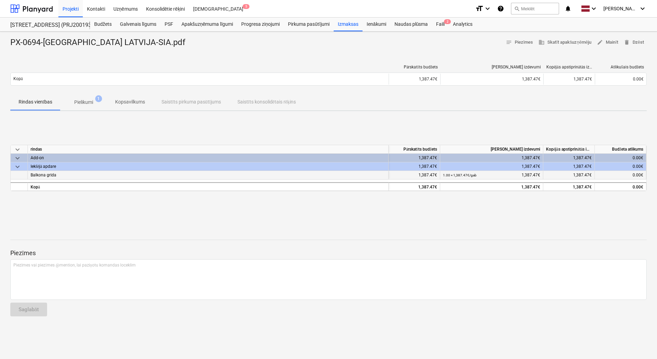
click at [164, 174] on div "Balkona grīda" at bounding box center [208, 175] width 361 height 9
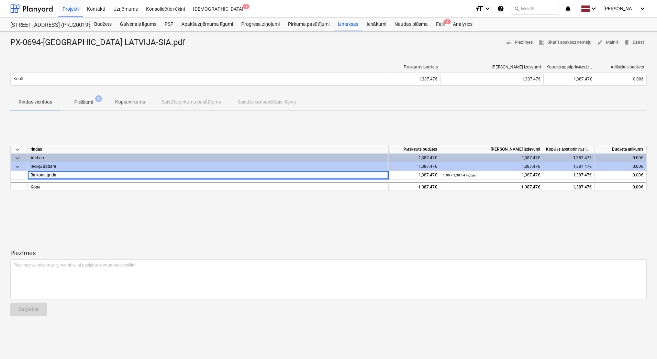
click at [238, 223] on div "PX-0694-BONAVA LATVIJA-SIA.pdf notes Piezīmes business Skatīt apakšuzņēmēju edi…" at bounding box center [328, 195] width 657 height 327
click at [91, 103] on p "Pielikumi" at bounding box center [83, 102] width 19 height 7
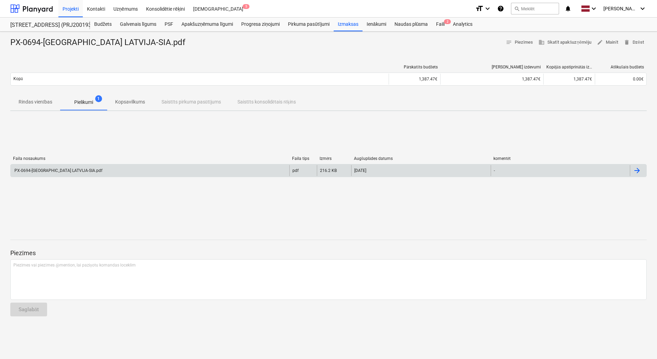
click at [83, 170] on div "PX-0694-[GEOGRAPHIC_DATA] LATVIJA-SIA.pdf" at bounding box center [150, 170] width 279 height 11
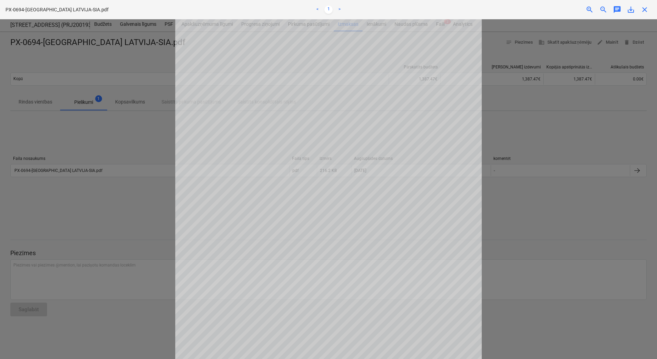
click at [506, 255] on div at bounding box center [328, 188] width 657 height 339
click at [81, 138] on div at bounding box center [328, 188] width 657 height 339
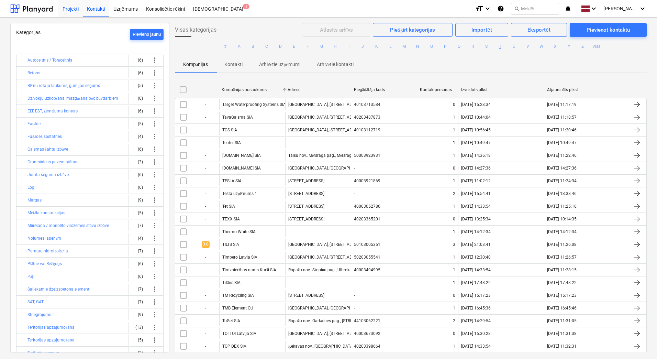
click at [70, 11] on div "Projekti" at bounding box center [70, 9] width 24 height 18
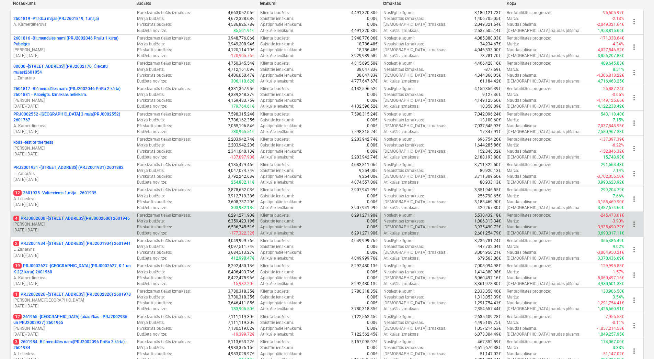
scroll to position [103, 0]
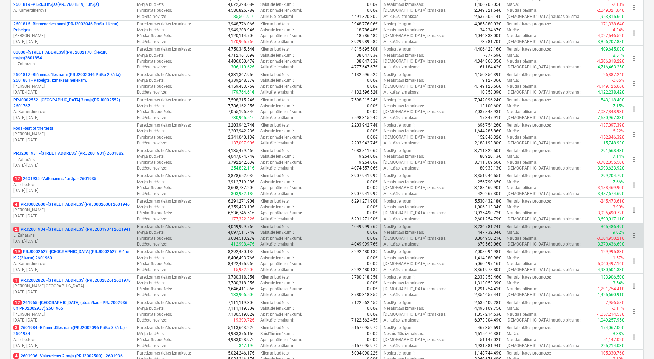
click at [105, 238] on p "[DATE] - [DATE]" at bounding box center [72, 241] width 118 height 6
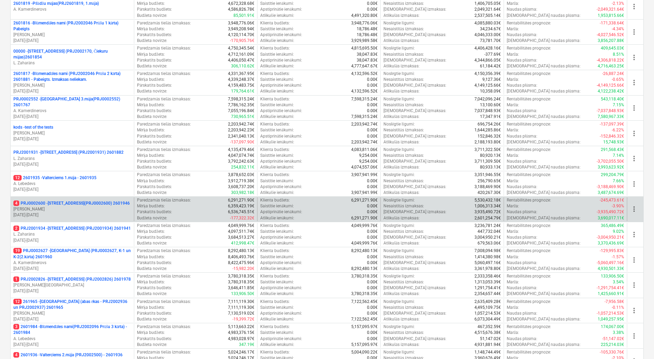
scroll to position [172, 0]
